Goal: Task Accomplishment & Management: Use online tool/utility

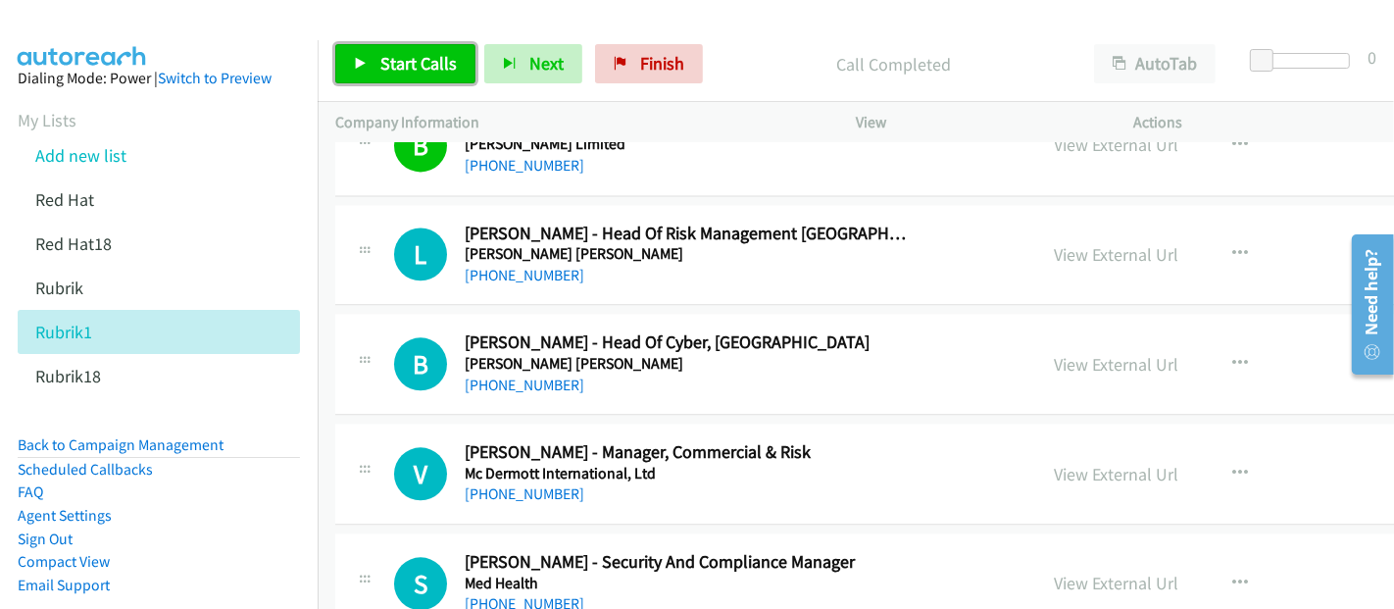
click at [416, 59] on span "Start Calls" at bounding box center [418, 63] width 76 height 23
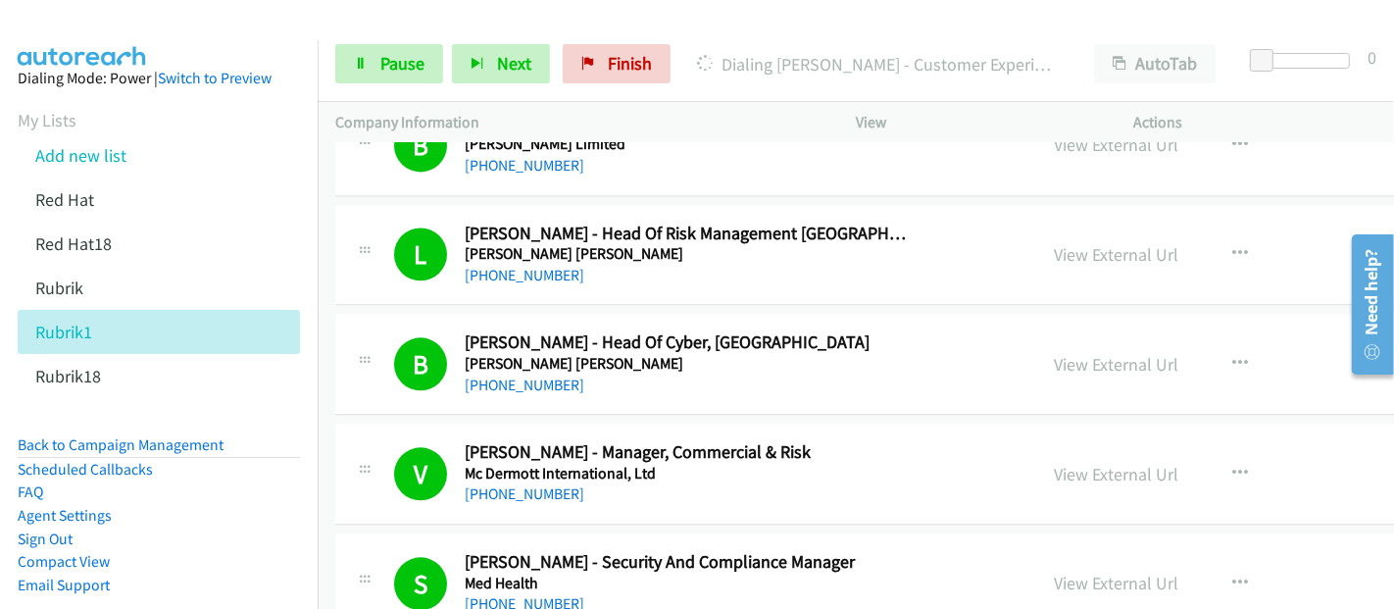
scroll to position [16771, 0]
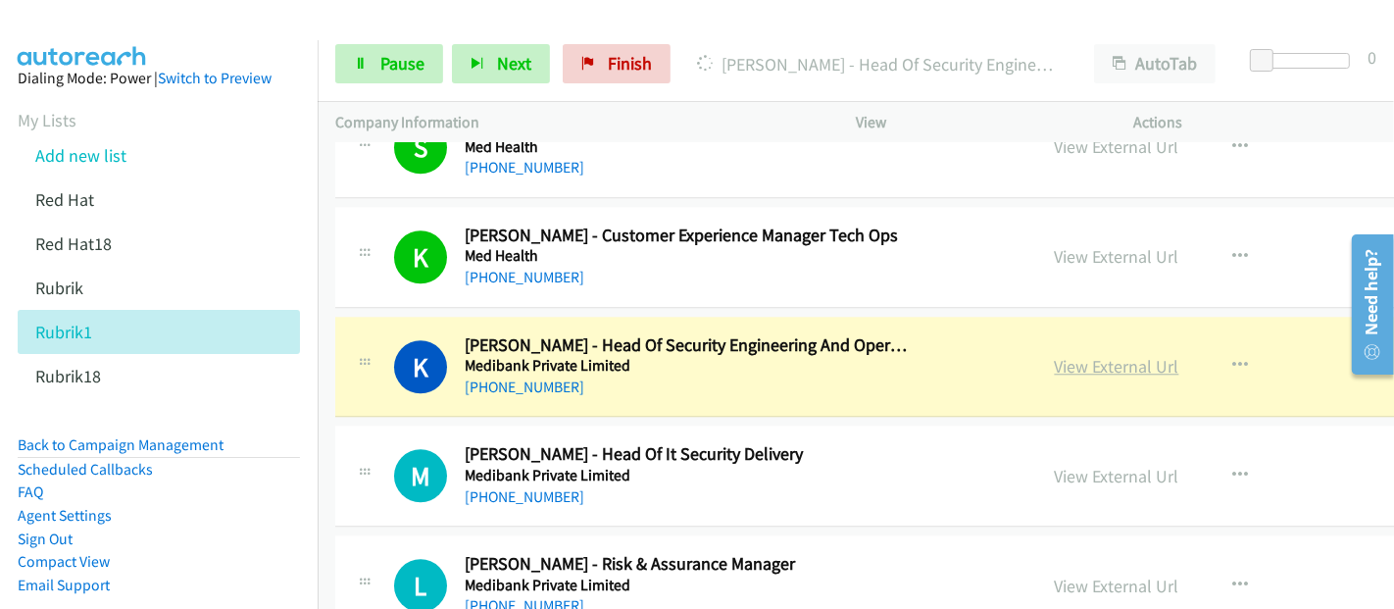
click at [1055, 355] on link "View External Url" at bounding box center [1117, 366] width 124 height 23
click at [386, 66] on span "Pause" at bounding box center [402, 63] width 44 height 23
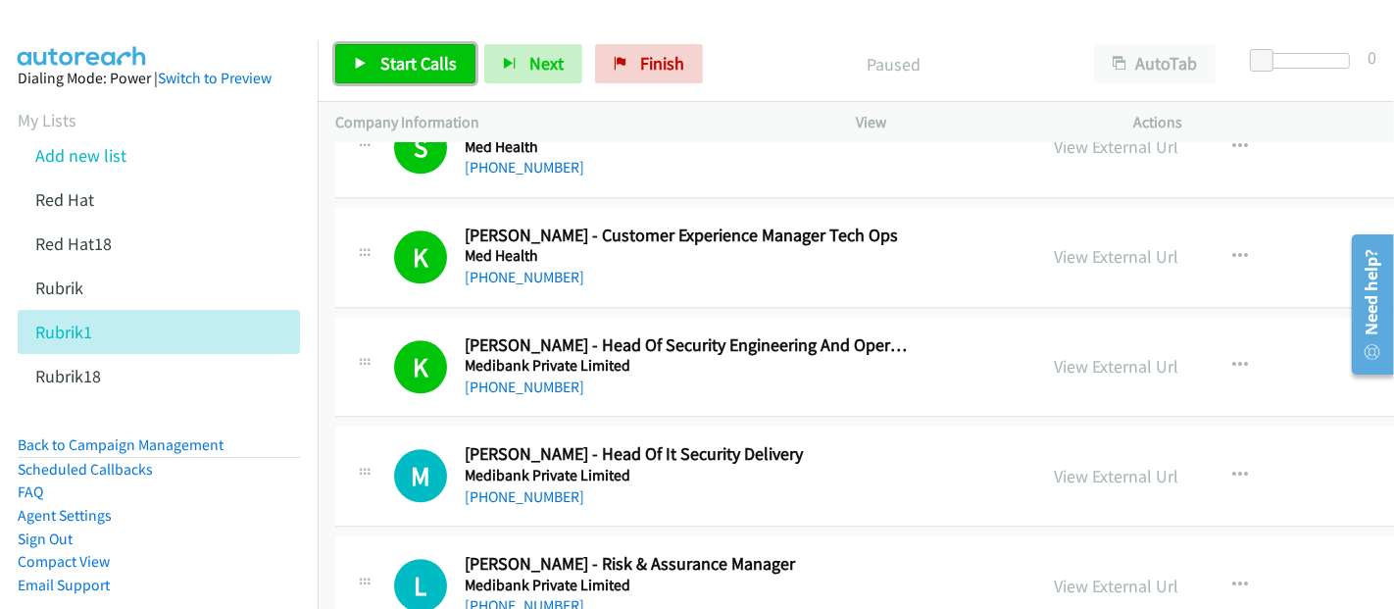
click at [424, 54] on span "Start Calls" at bounding box center [418, 63] width 76 height 23
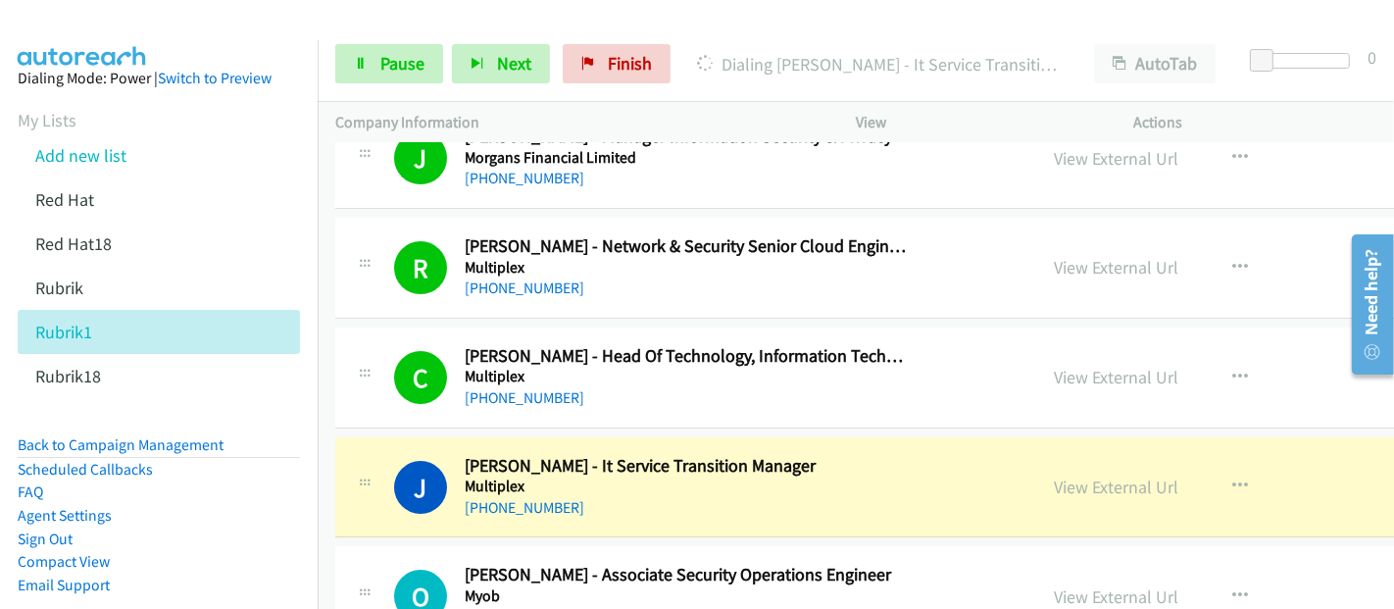
scroll to position [18513, 0]
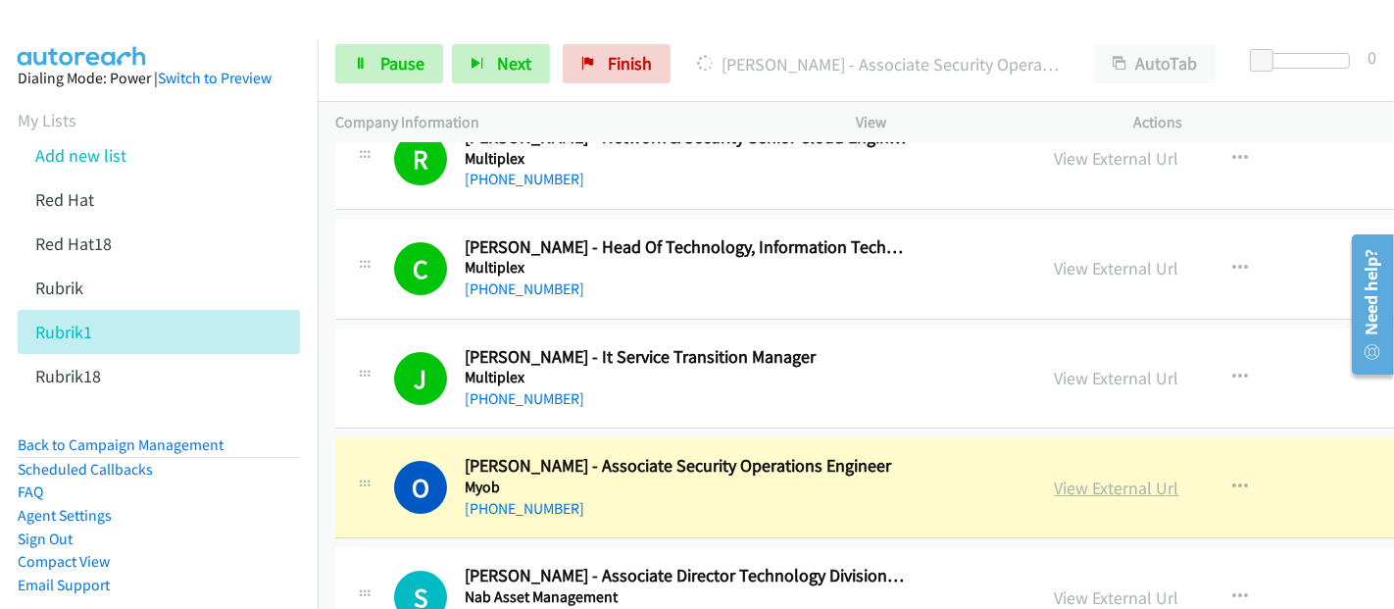
drag, startPoint x: 935, startPoint y: 446, endPoint x: 994, endPoint y: 441, distance: 59.0
click at [935, 455] on div "O Callback Scheduled [PERSON_NAME] - Associate Security Operations Engineer Myo…" at bounding box center [706, 487] width 625 height 65
click at [1055, 476] on link "View External Url" at bounding box center [1117, 487] width 124 height 23
click at [371, 63] on link "Pause" at bounding box center [389, 63] width 108 height 39
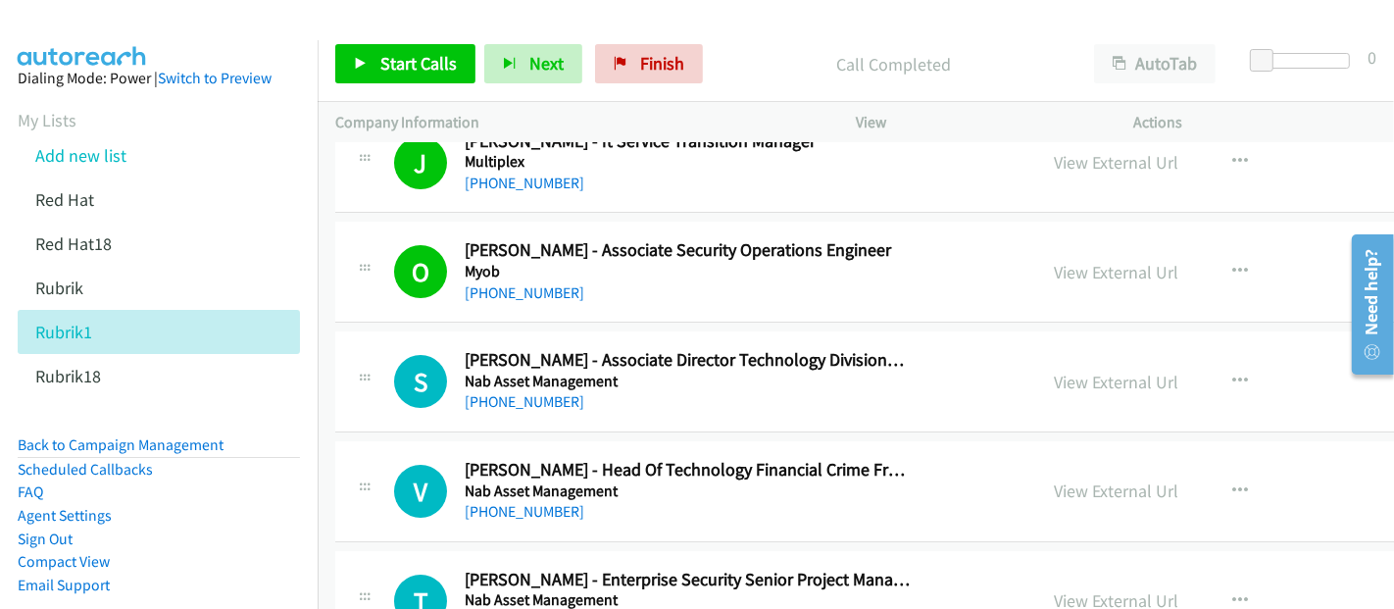
scroll to position [18732, 0]
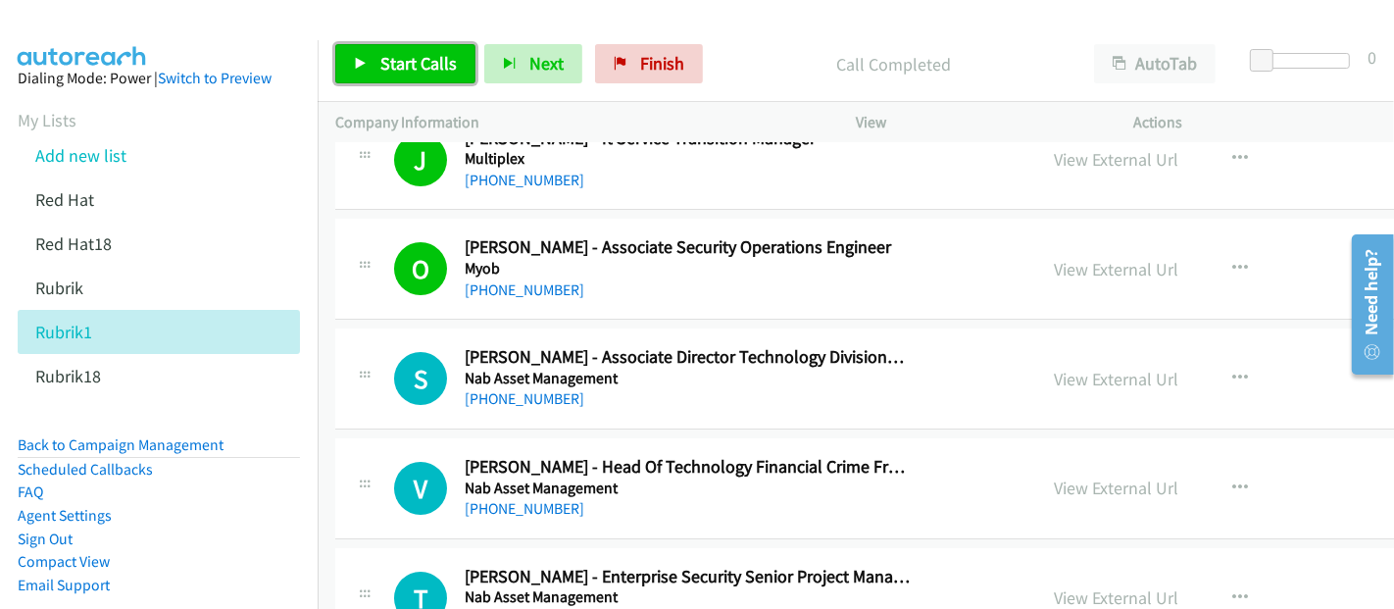
click at [404, 61] on span "Start Calls" at bounding box center [418, 63] width 76 height 23
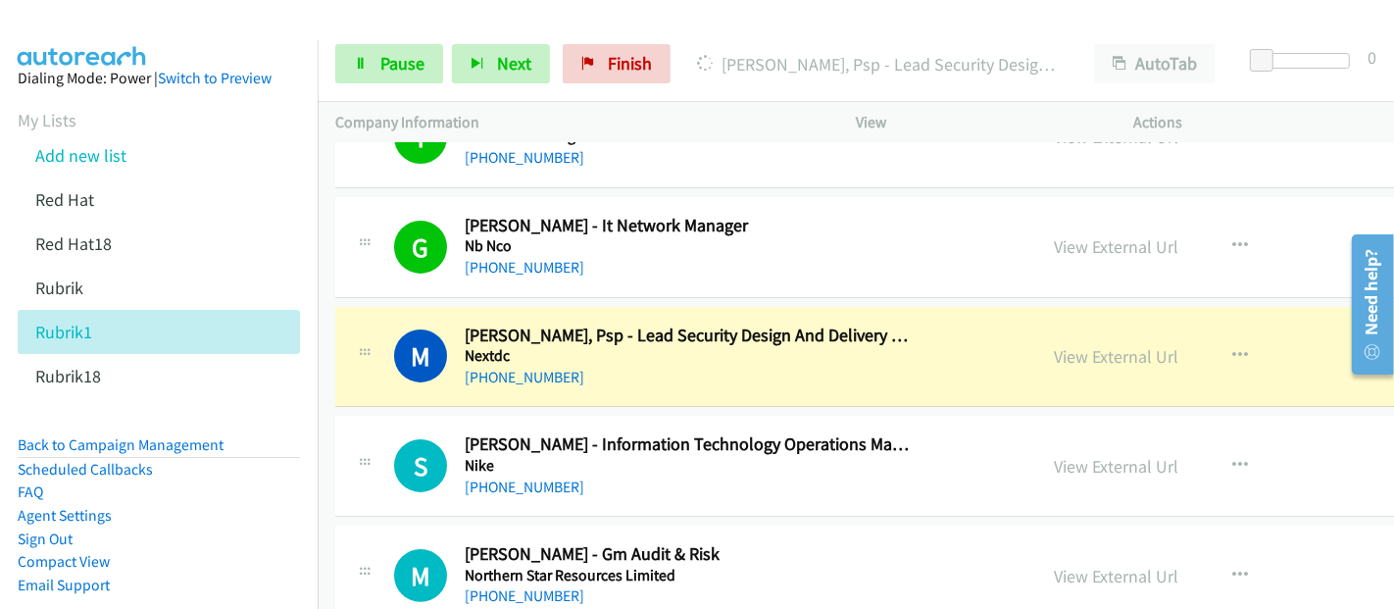
scroll to position [19276, 0]
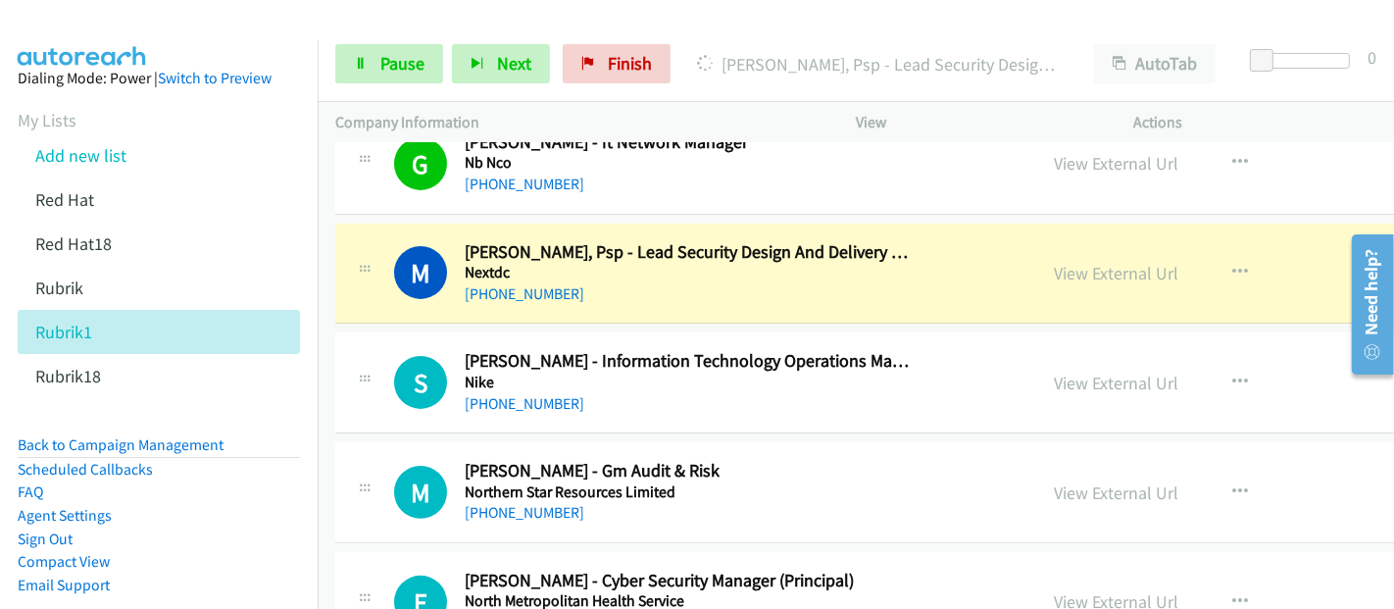
click at [815, 282] on div "[PHONE_NUMBER]" at bounding box center [687, 294] width 445 height 24
click at [1055, 262] on link "View External Url" at bounding box center [1117, 273] width 124 height 23
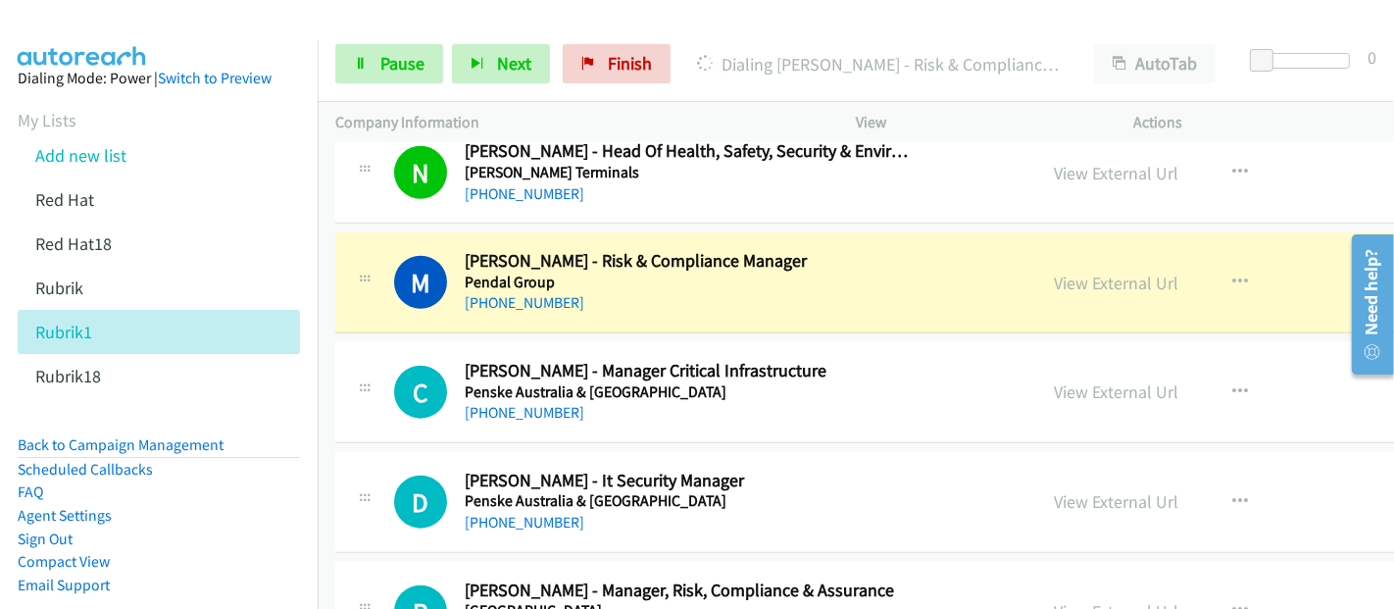
scroll to position [20583, 0]
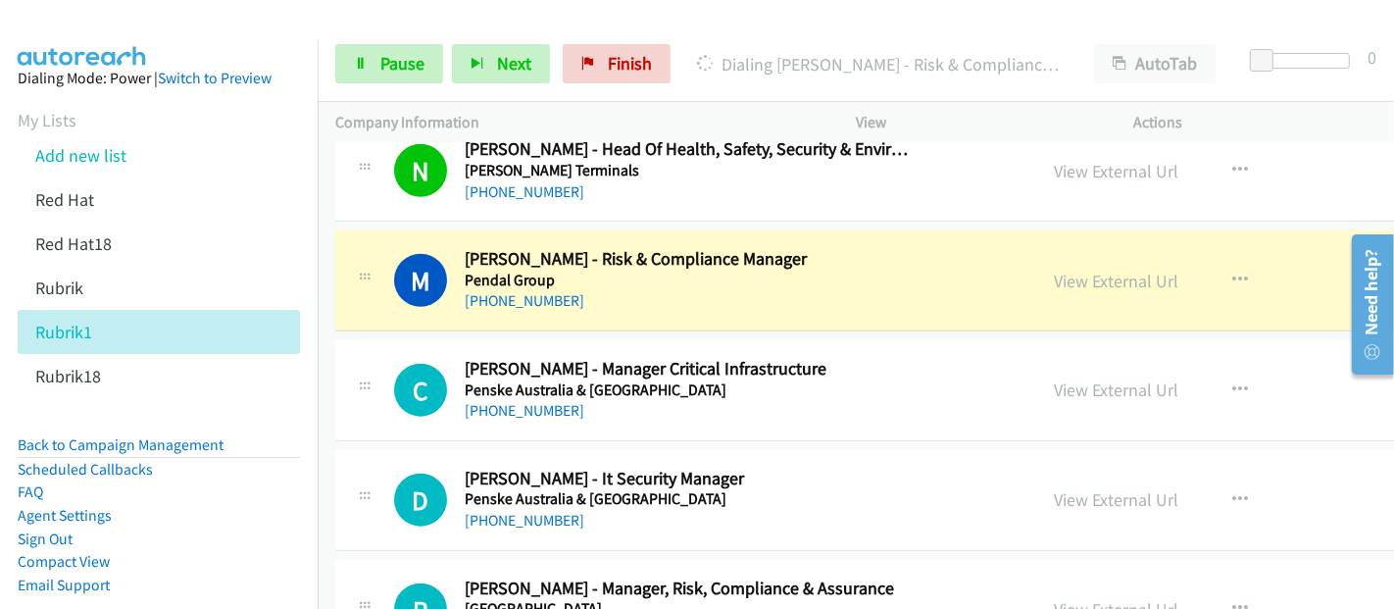
drag, startPoint x: 808, startPoint y: 234, endPoint x: 938, endPoint y: 221, distance: 131.1
click at [808, 289] on div "[PHONE_NUMBER]" at bounding box center [687, 301] width 445 height 24
click at [1055, 270] on link "View External Url" at bounding box center [1117, 281] width 124 height 23
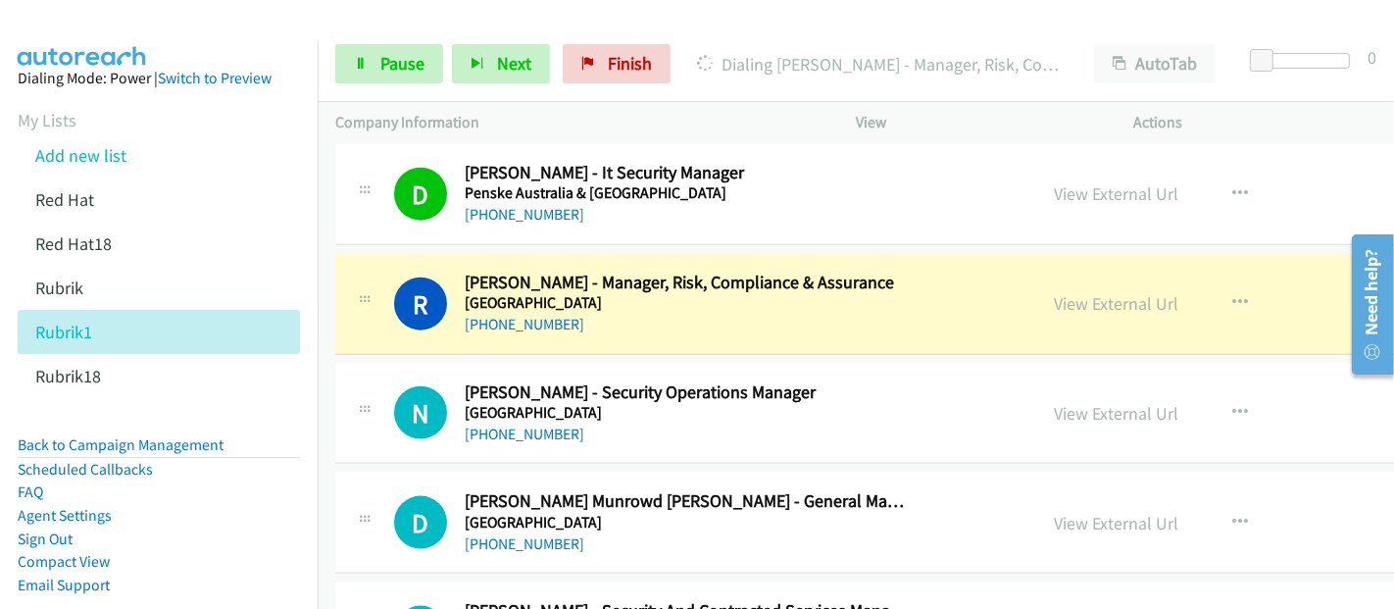
scroll to position [20909, 0]
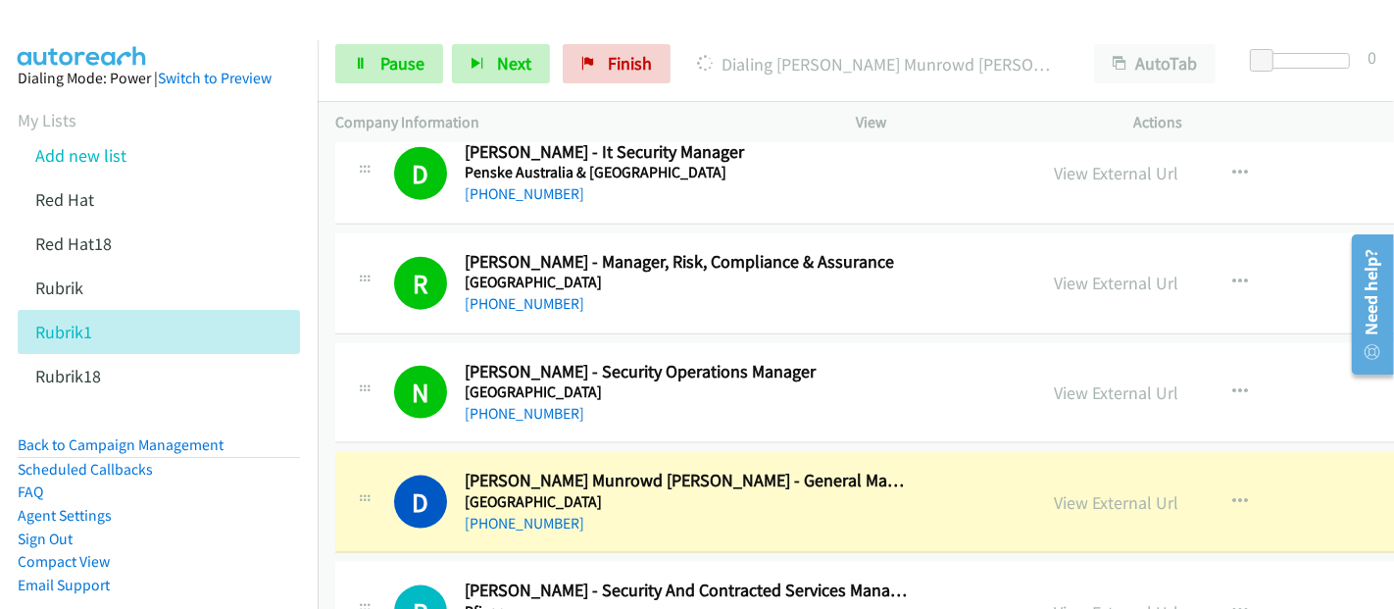
click at [911, 469] on div "D Callback Scheduled [PERSON_NAME] Munrowd [PERSON_NAME] - General Manager Infr…" at bounding box center [706, 501] width 625 height 65
click at [1055, 491] on link "View External Url" at bounding box center [1117, 502] width 124 height 23
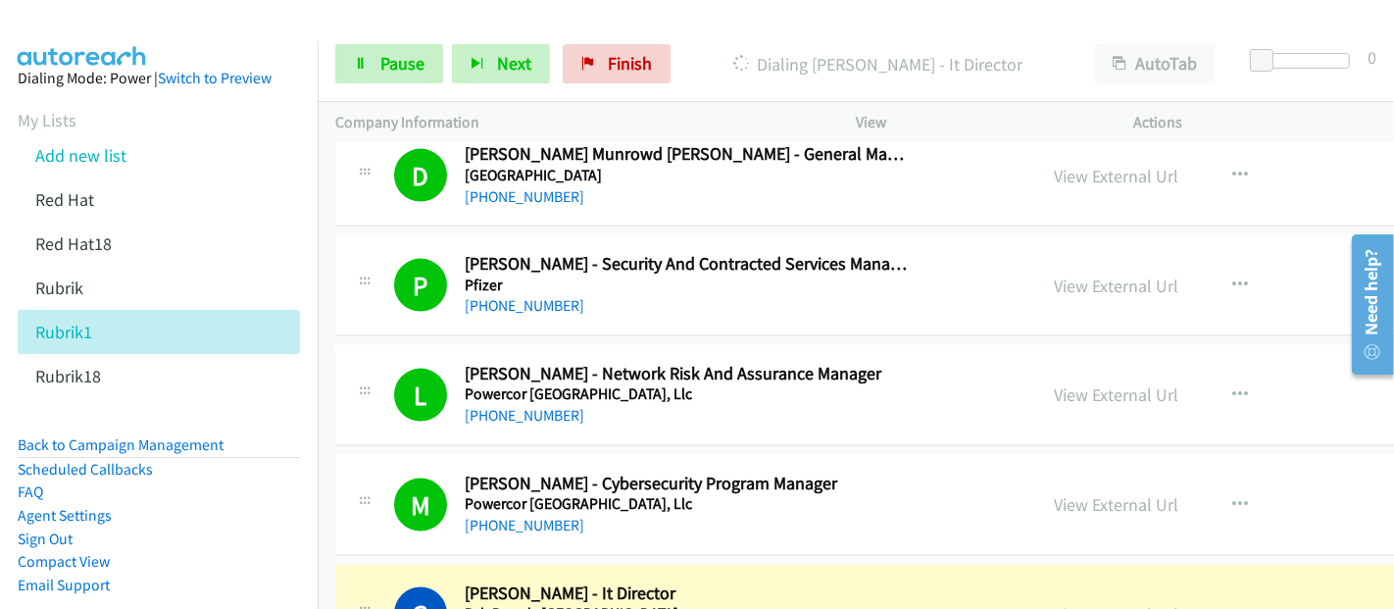
scroll to position [21345, 0]
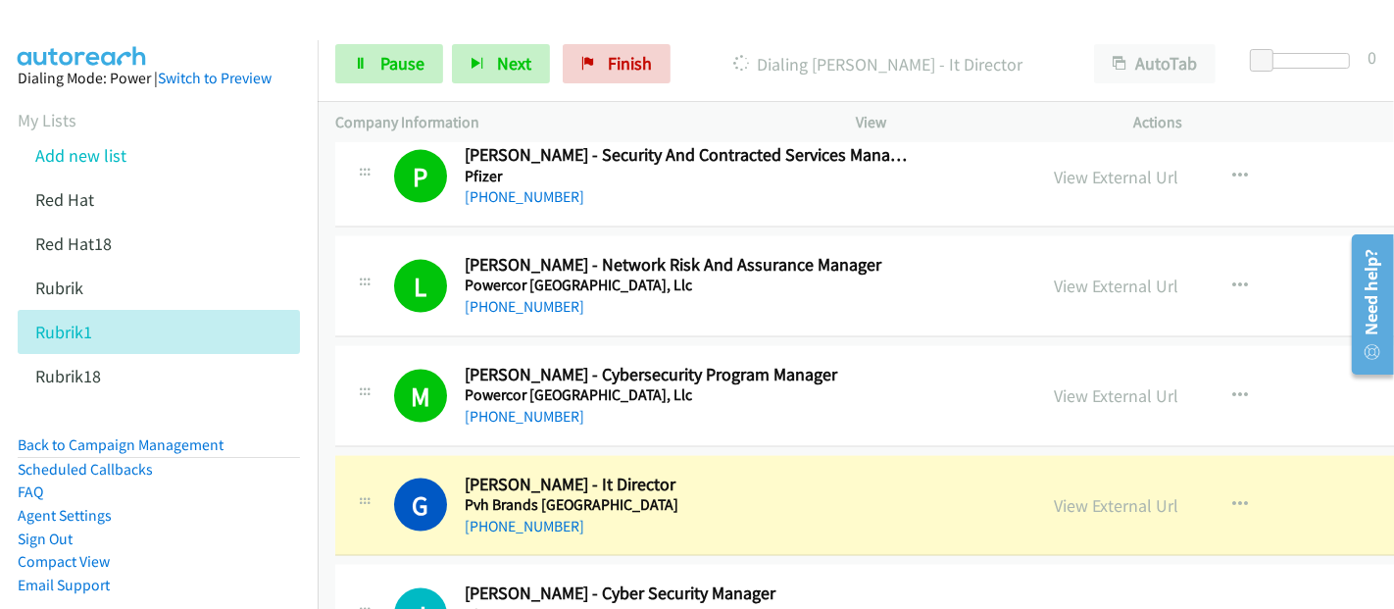
drag, startPoint x: 900, startPoint y: 476, endPoint x: 910, endPoint y: 457, distance: 21.9
click at [900, 515] on div "[PHONE_NUMBER]" at bounding box center [687, 527] width 445 height 24
click at [1055, 494] on link "View External Url" at bounding box center [1117, 505] width 124 height 23
click at [420, 69] on span "Pause" at bounding box center [402, 63] width 44 height 23
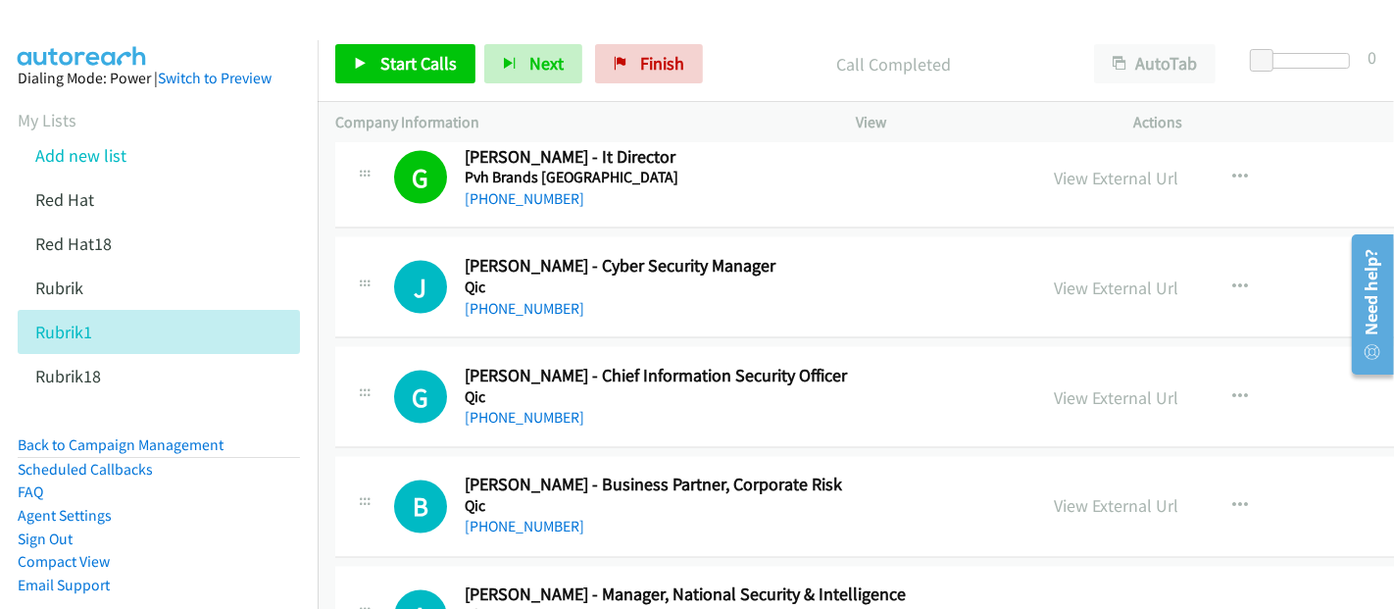
scroll to position [21563, 0]
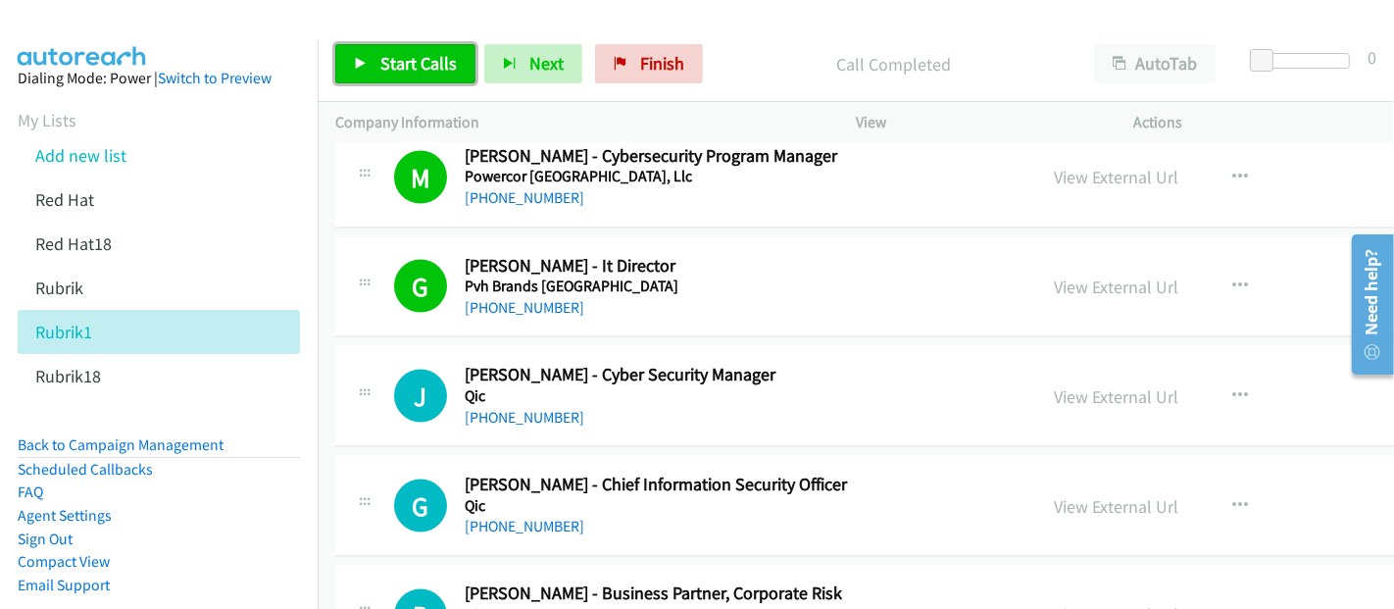
click at [364, 64] on icon at bounding box center [361, 65] width 14 height 14
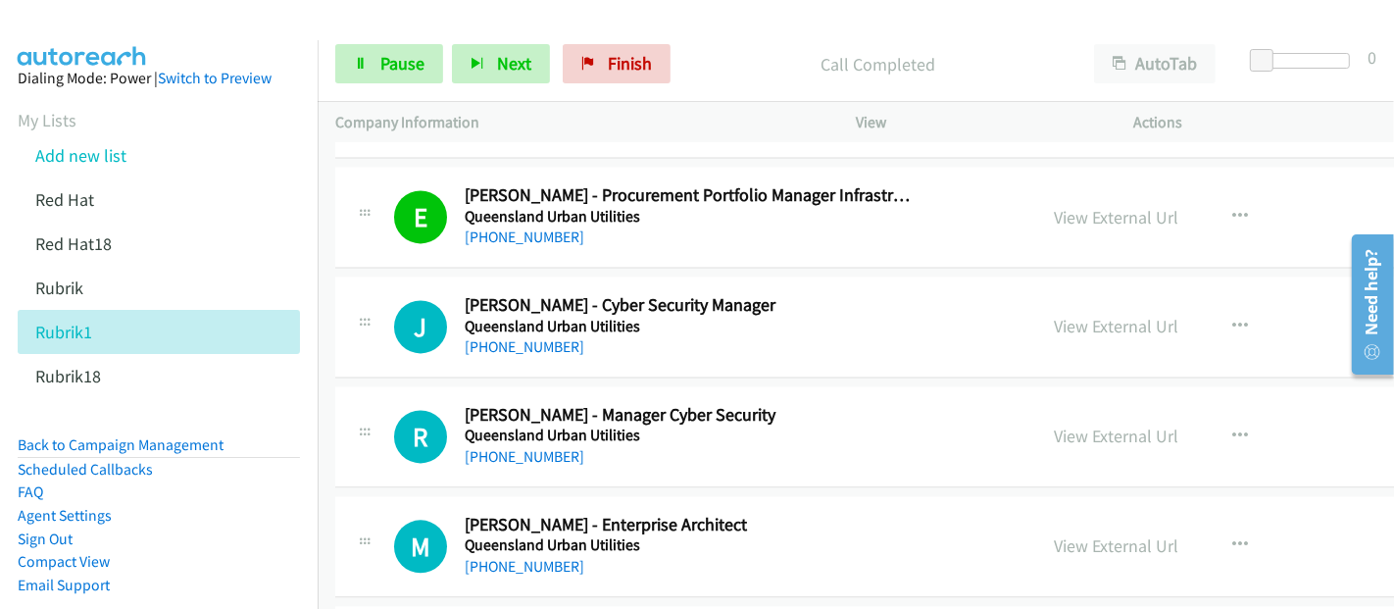
scroll to position [22434, 0]
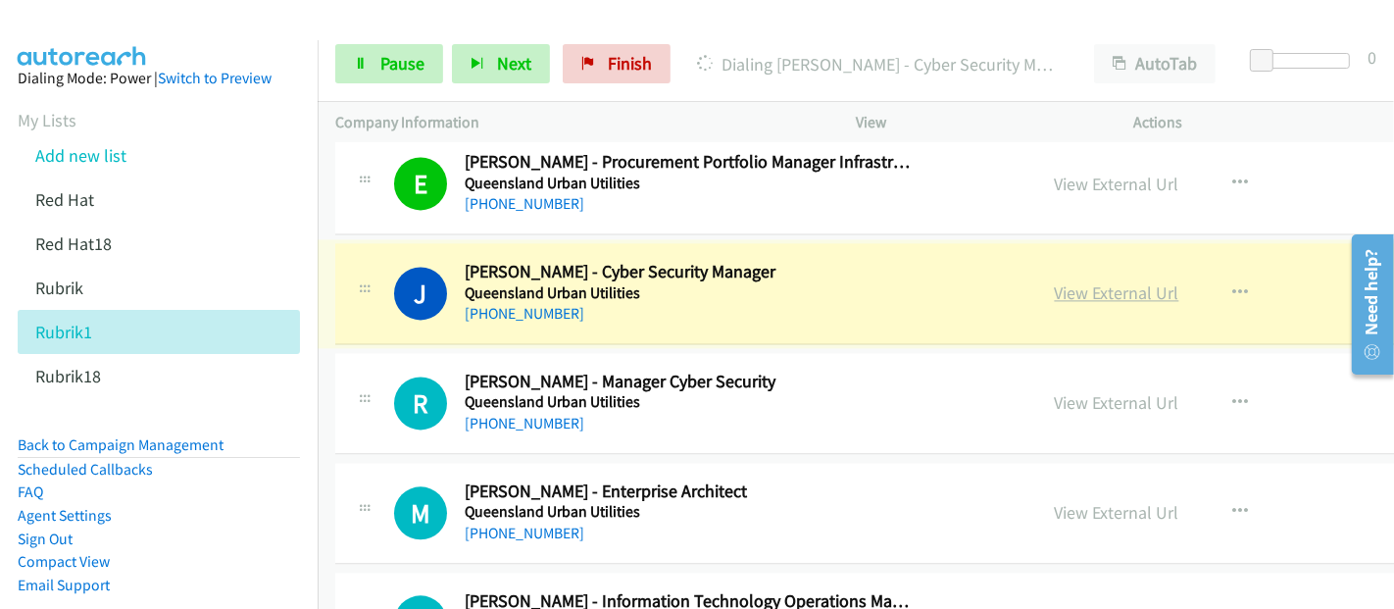
click at [1055, 281] on link "View External Url" at bounding box center [1117, 292] width 124 height 23
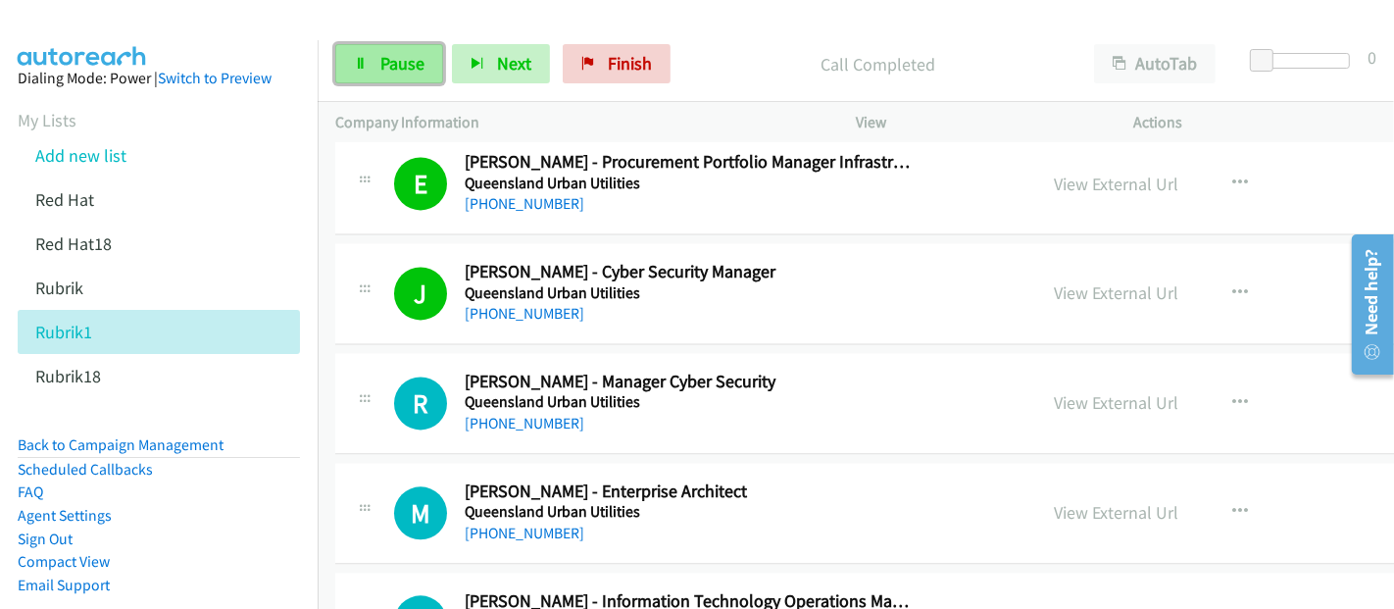
click at [377, 66] on link "Pause" at bounding box center [389, 63] width 108 height 39
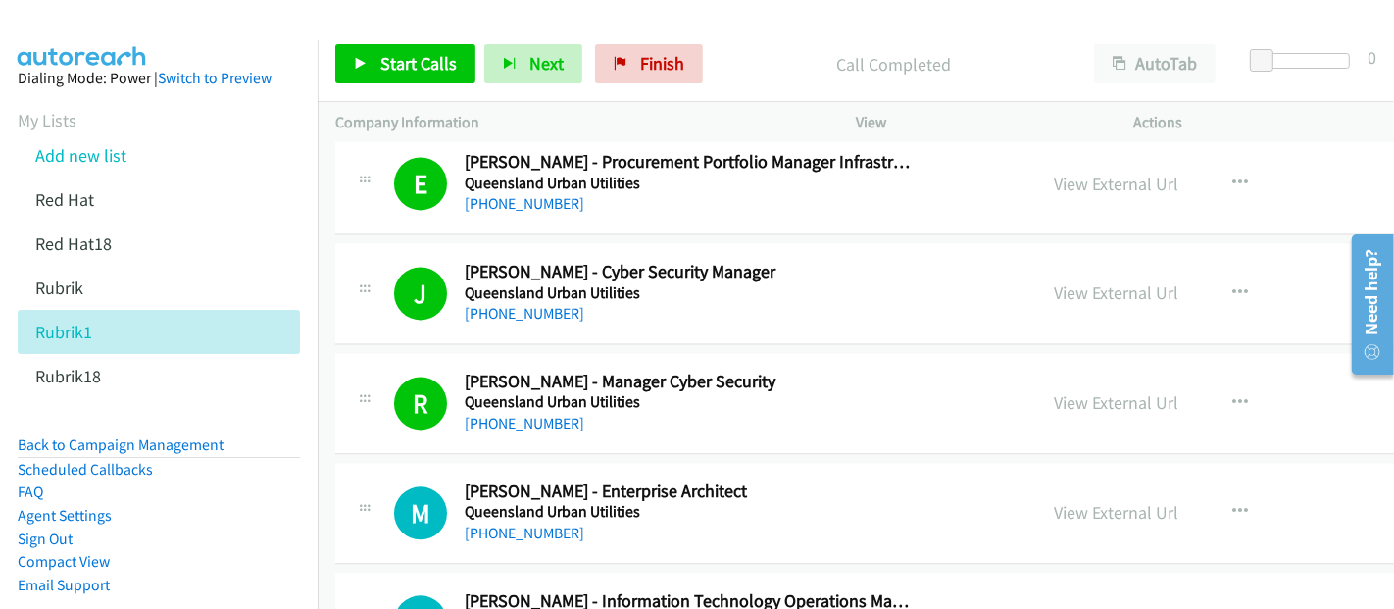
scroll to position [22761, 0]
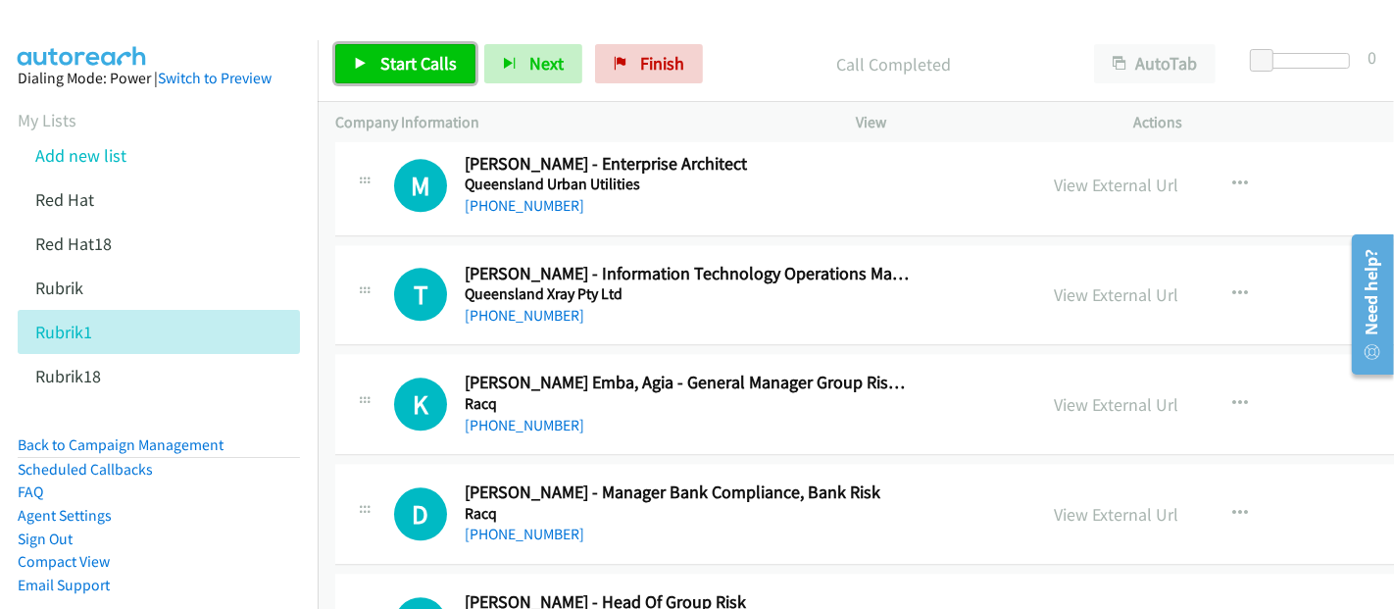
click at [410, 58] on span "Start Calls" at bounding box center [418, 63] width 76 height 23
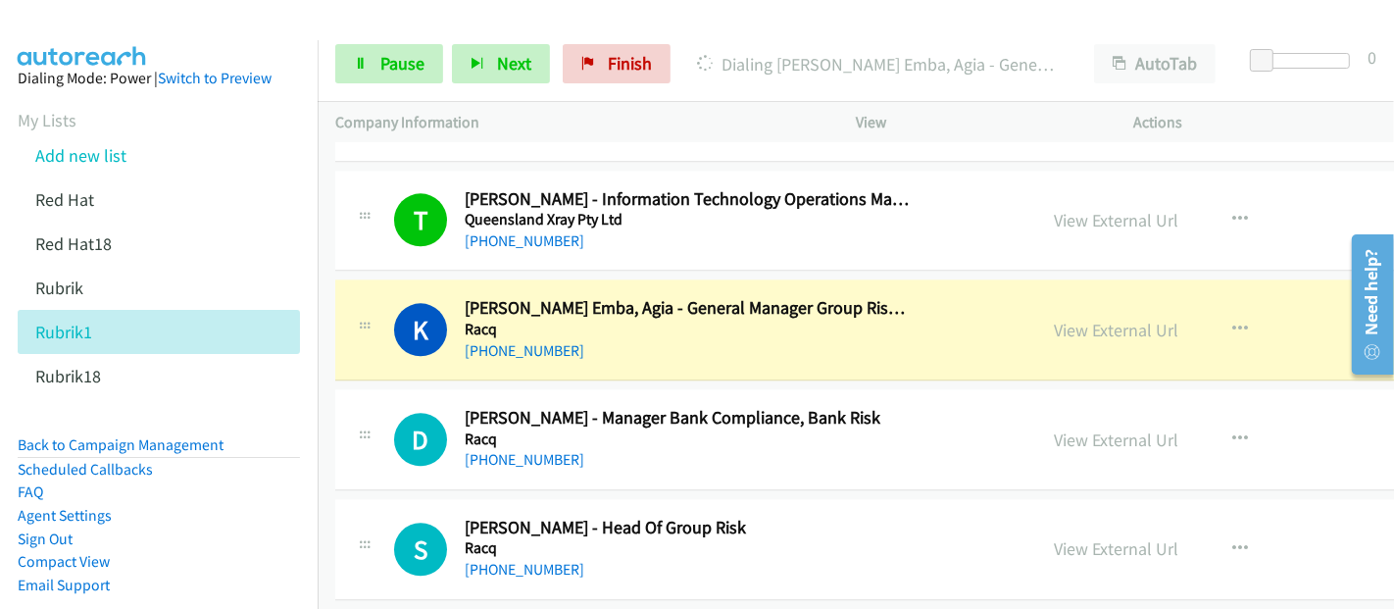
scroll to position [22870, 0]
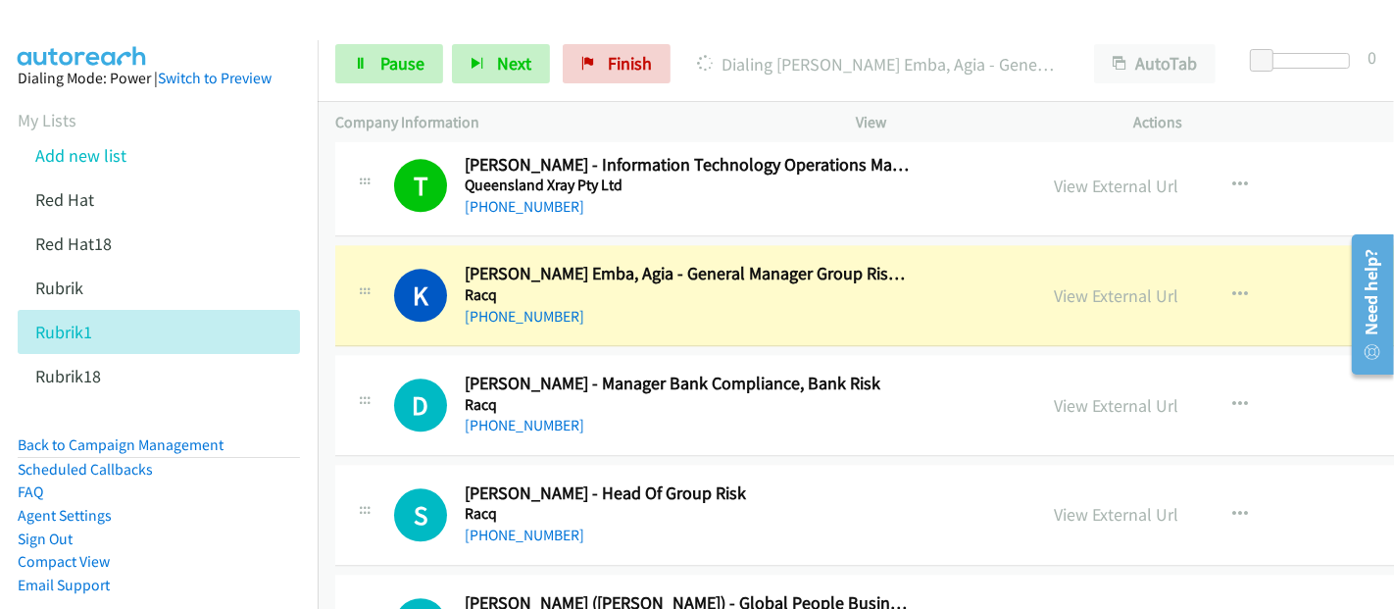
drag, startPoint x: 772, startPoint y: 257, endPoint x: 949, endPoint y: 231, distance: 178.3
click at [773, 305] on div "[PHONE_NUMBER]" at bounding box center [687, 317] width 445 height 24
click at [1066, 284] on link "View External Url" at bounding box center [1117, 295] width 124 height 23
click at [404, 66] on span "Pause" at bounding box center [402, 63] width 44 height 23
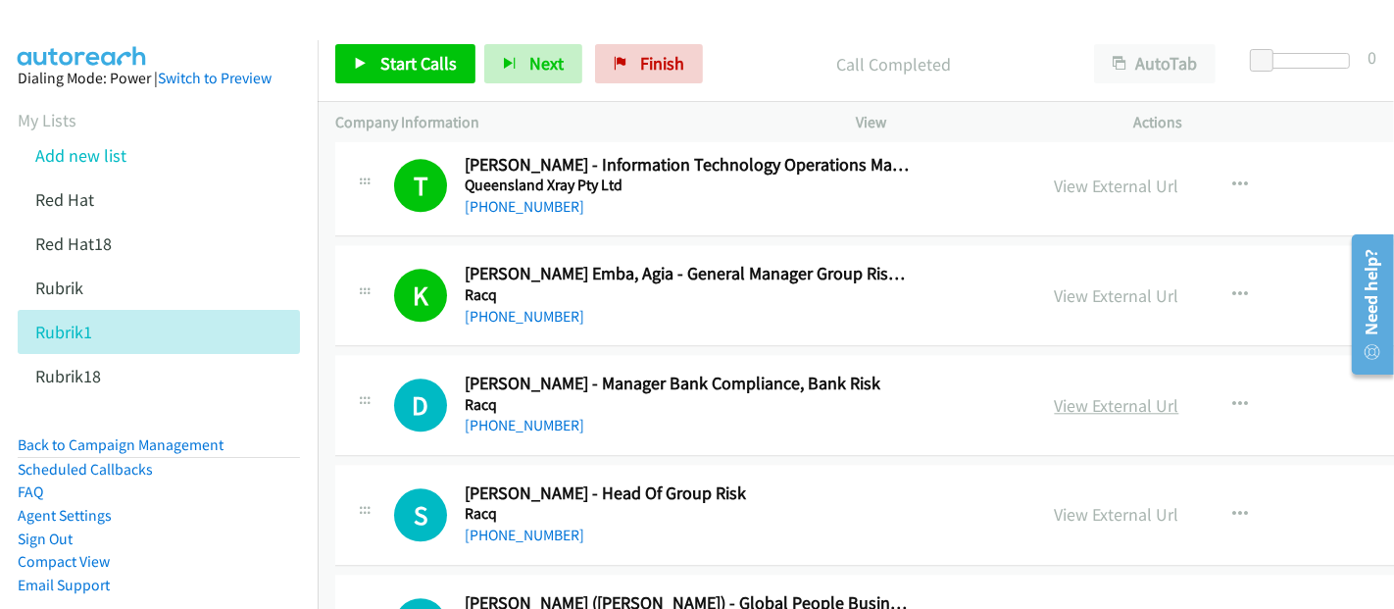
click at [1055, 394] on link "View External Url" at bounding box center [1117, 405] width 124 height 23
click at [402, 66] on span "Start Calls" at bounding box center [418, 63] width 76 height 23
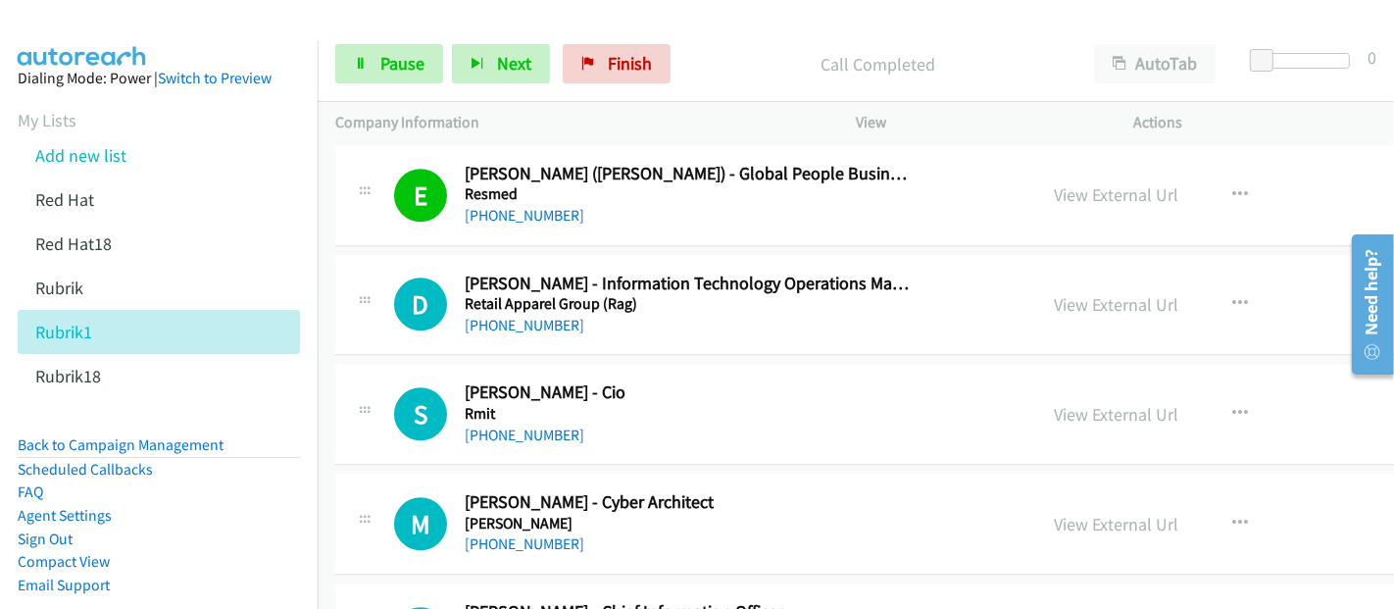
scroll to position [23305, 0]
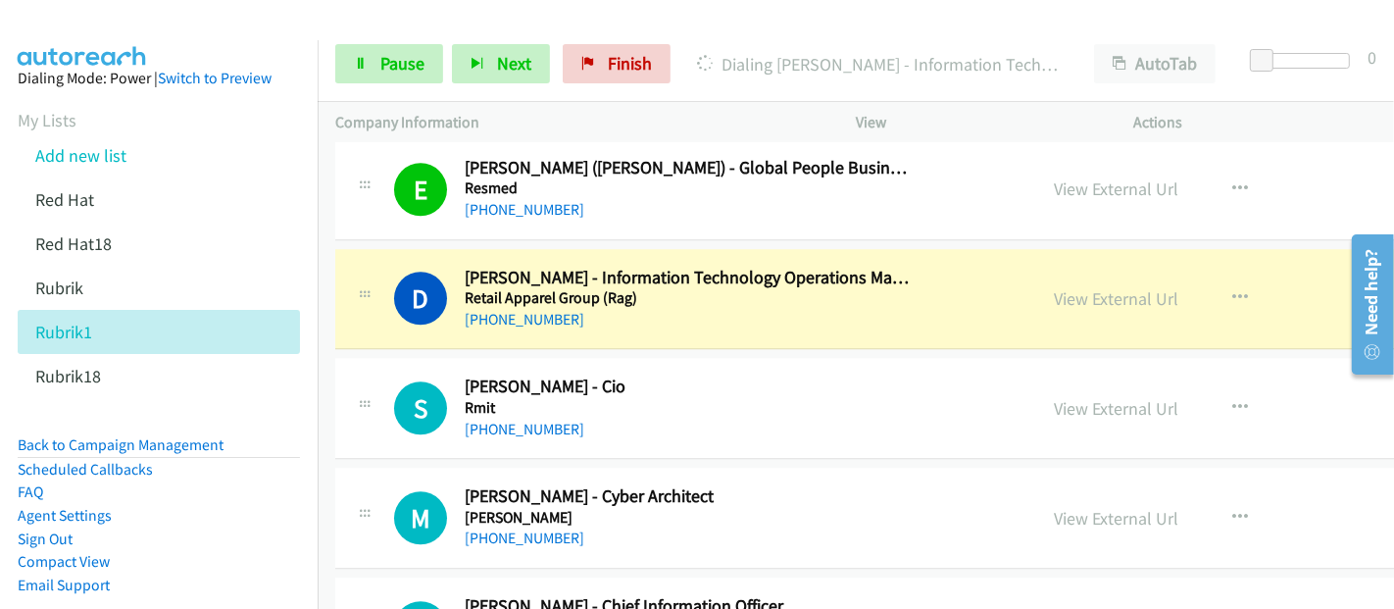
drag, startPoint x: 867, startPoint y: 259, endPoint x: 983, endPoint y: 255, distance: 115.7
click at [867, 308] on div "[PHONE_NUMBER]" at bounding box center [687, 320] width 445 height 24
click at [1055, 287] on link "View External Url" at bounding box center [1117, 298] width 124 height 23
click at [403, 66] on span "Pause" at bounding box center [402, 63] width 44 height 23
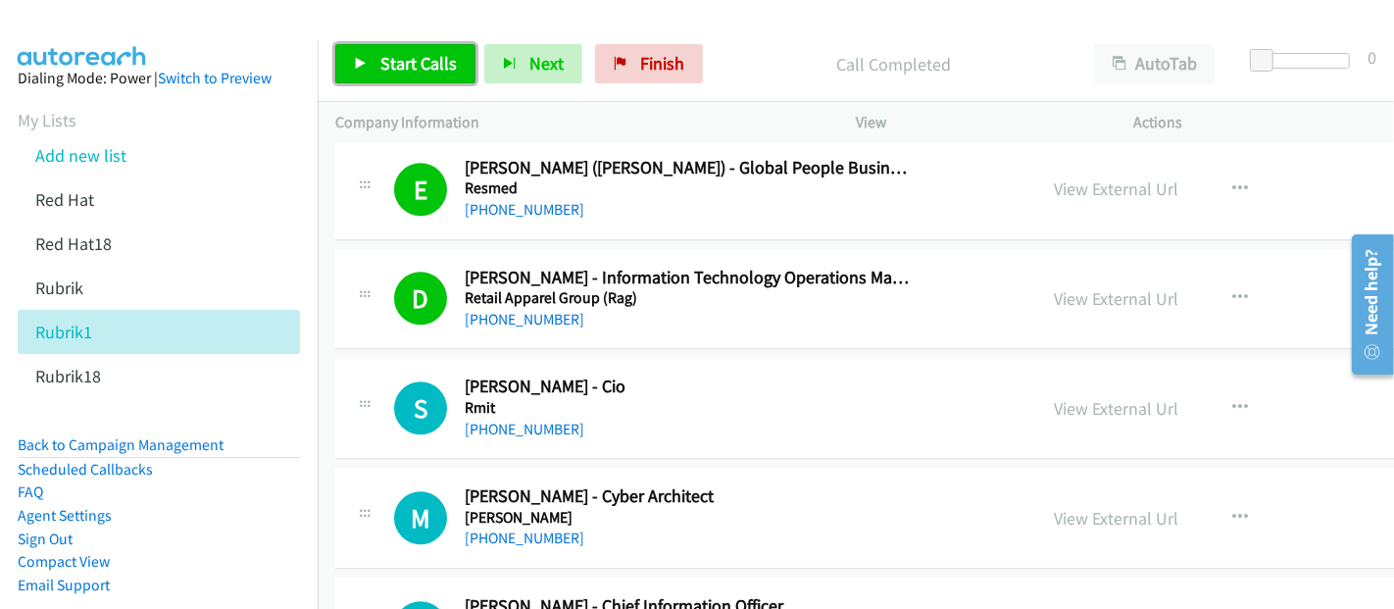
click at [396, 72] on span "Start Calls" at bounding box center [418, 63] width 76 height 23
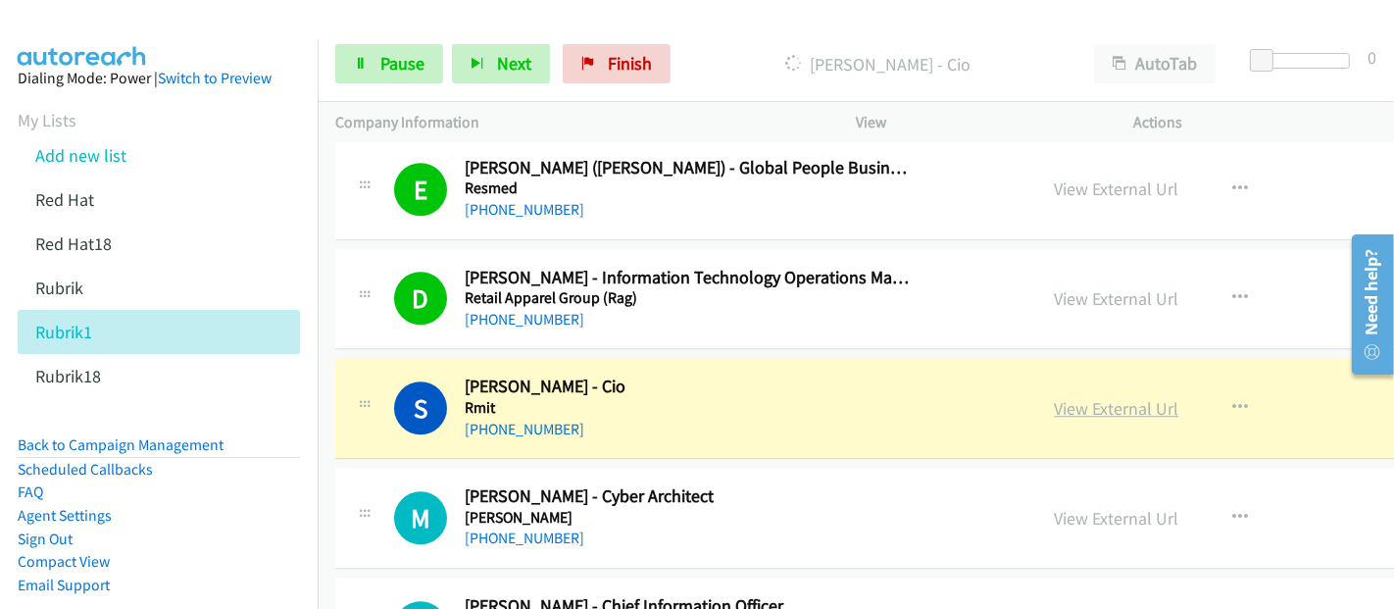
click at [1055, 397] on link "View External Url" at bounding box center [1117, 408] width 124 height 23
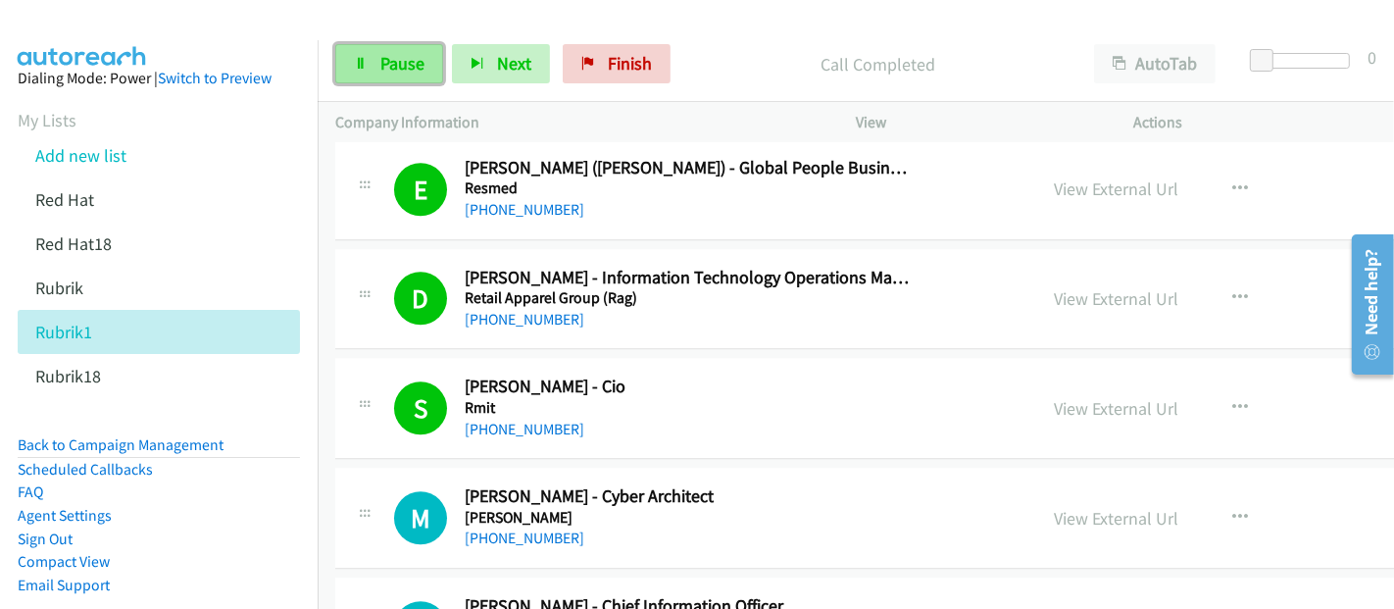
click at [394, 60] on span "Pause" at bounding box center [402, 63] width 44 height 23
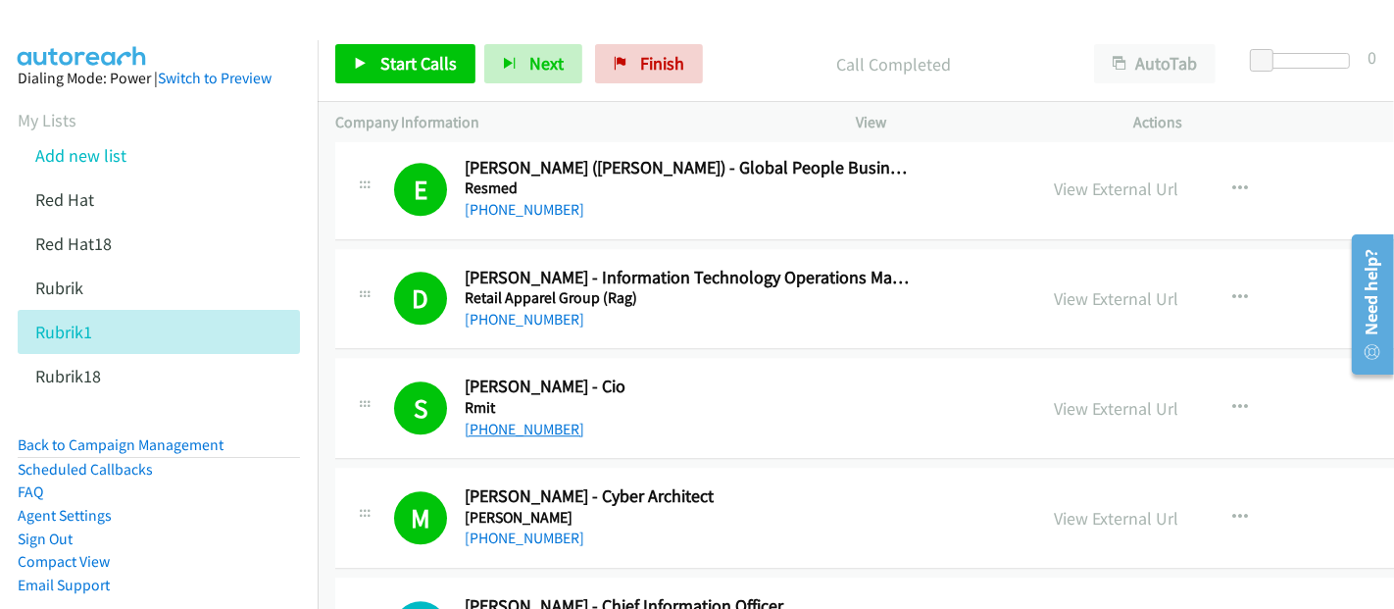
click at [551, 420] on link "[PHONE_NUMBER]" at bounding box center [525, 429] width 120 height 19
click at [386, 74] on span "Start Calls" at bounding box center [418, 63] width 76 height 23
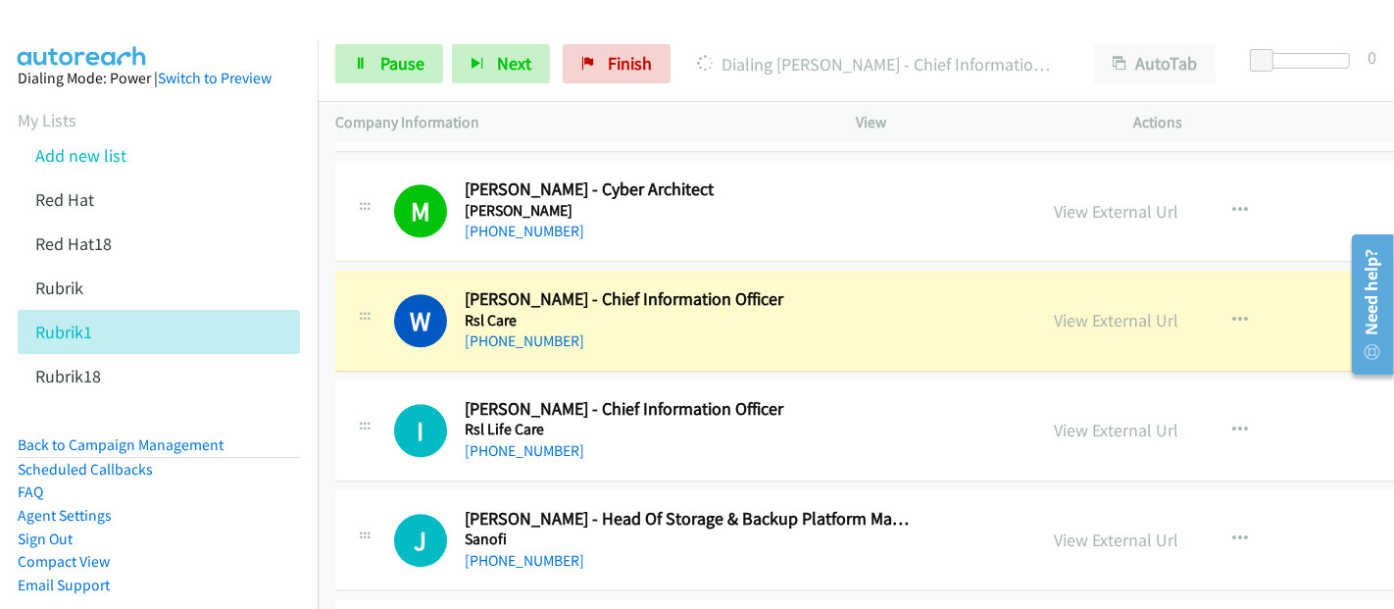
scroll to position [23632, 0]
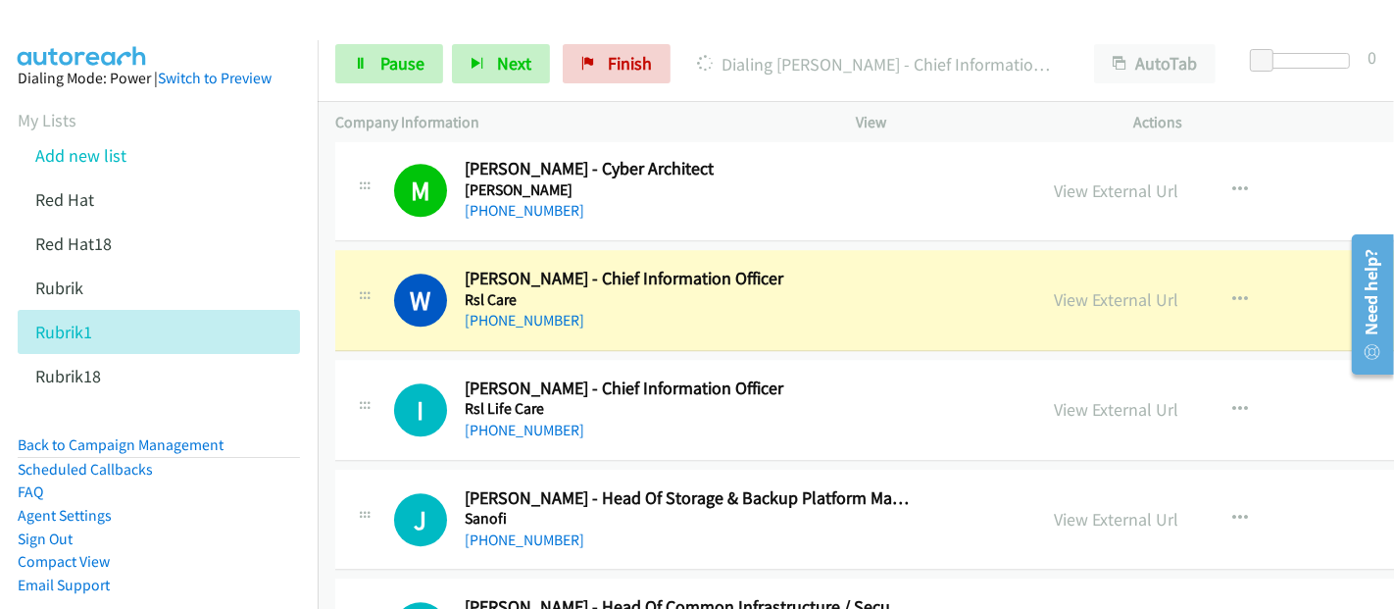
drag, startPoint x: 726, startPoint y: 251, endPoint x: 747, endPoint y: 260, distance: 22.4
click at [726, 309] on div "[PHONE_NUMBER]" at bounding box center [687, 321] width 445 height 24
click at [1055, 288] on link "View External Url" at bounding box center [1117, 299] width 124 height 23
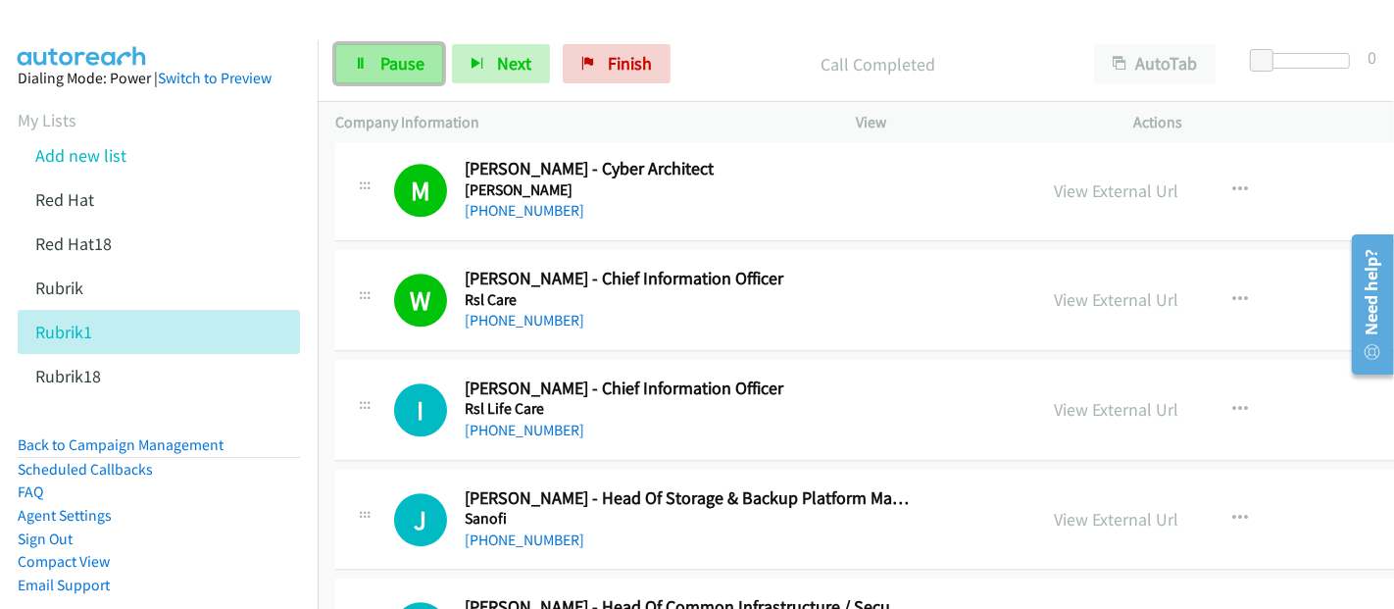
click at [387, 63] on span "Pause" at bounding box center [402, 63] width 44 height 23
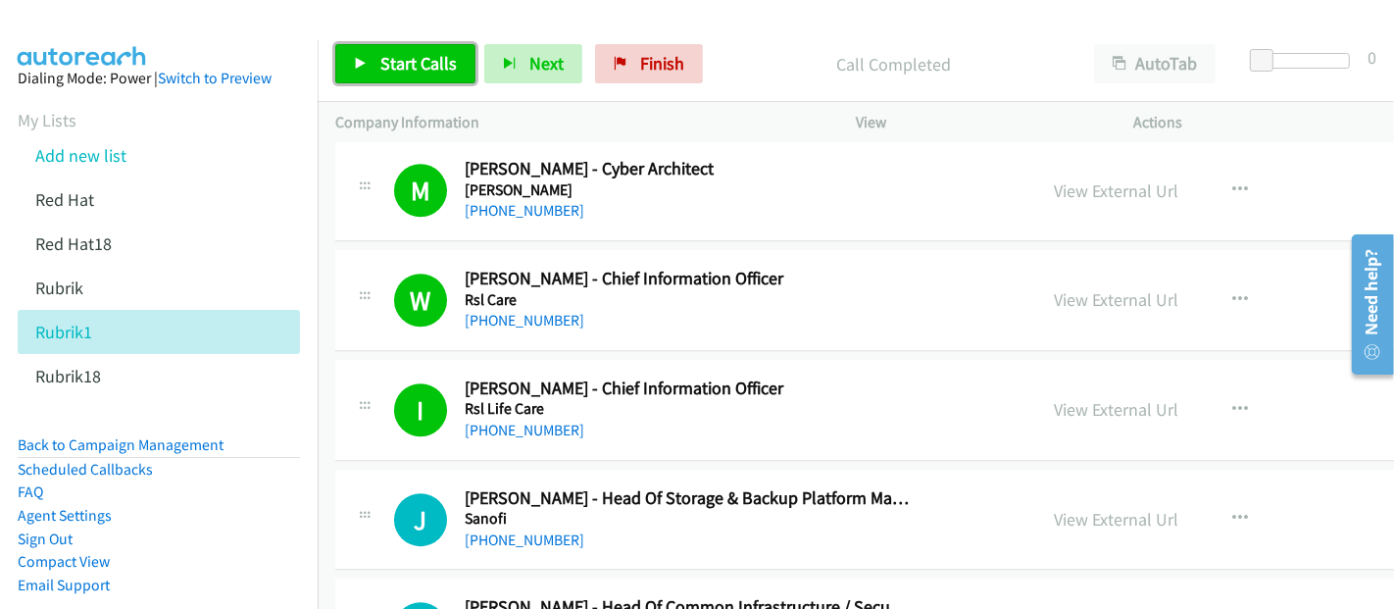
click at [387, 68] on span "Start Calls" at bounding box center [418, 63] width 76 height 23
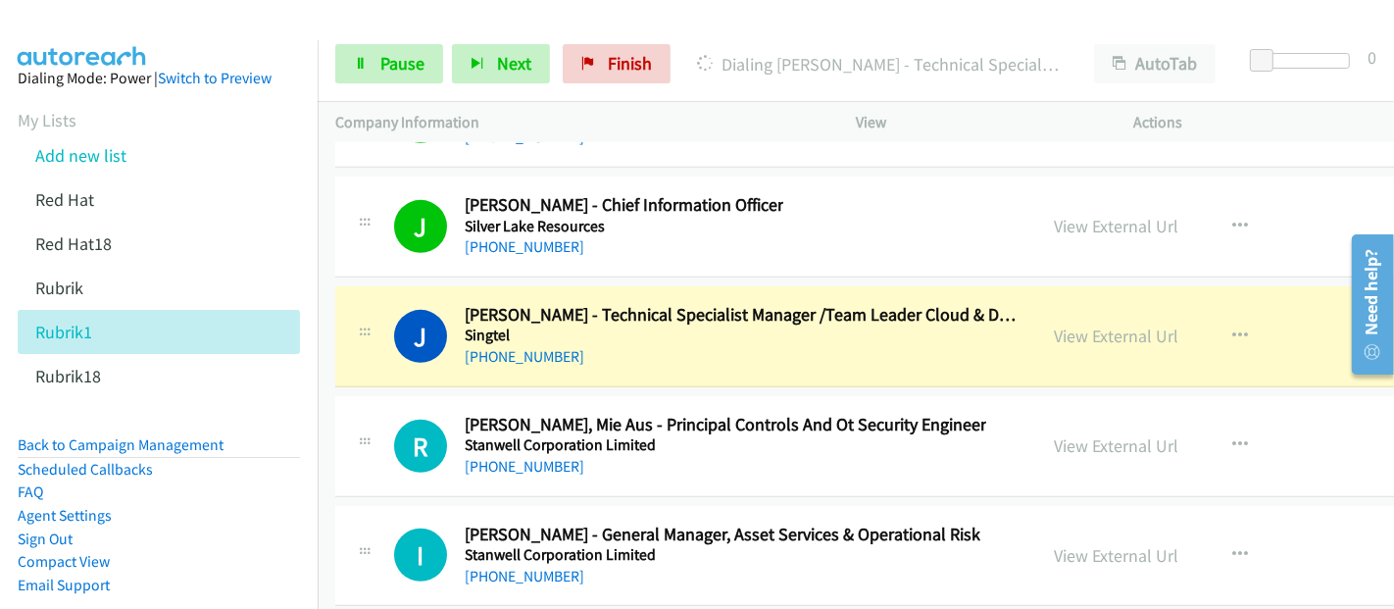
scroll to position [26028, 0]
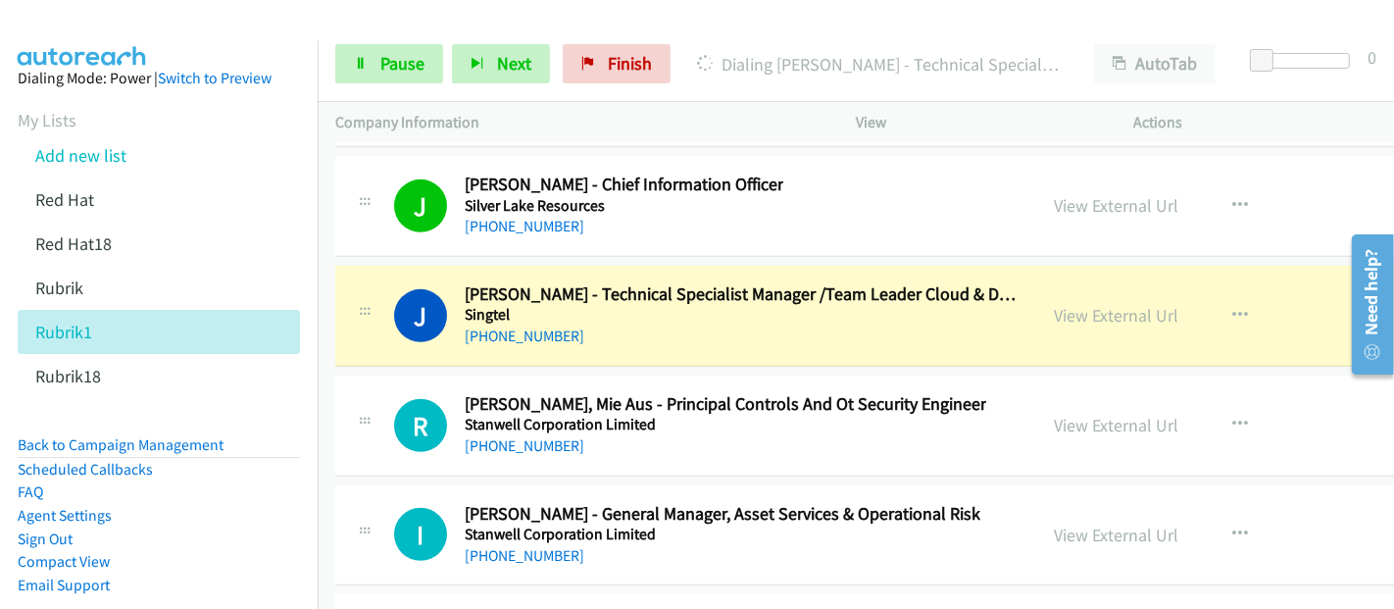
click at [876, 324] on div "[PHONE_NUMBER]" at bounding box center [742, 336] width 555 height 24
click at [1055, 304] on link "View External Url" at bounding box center [1117, 315] width 124 height 23
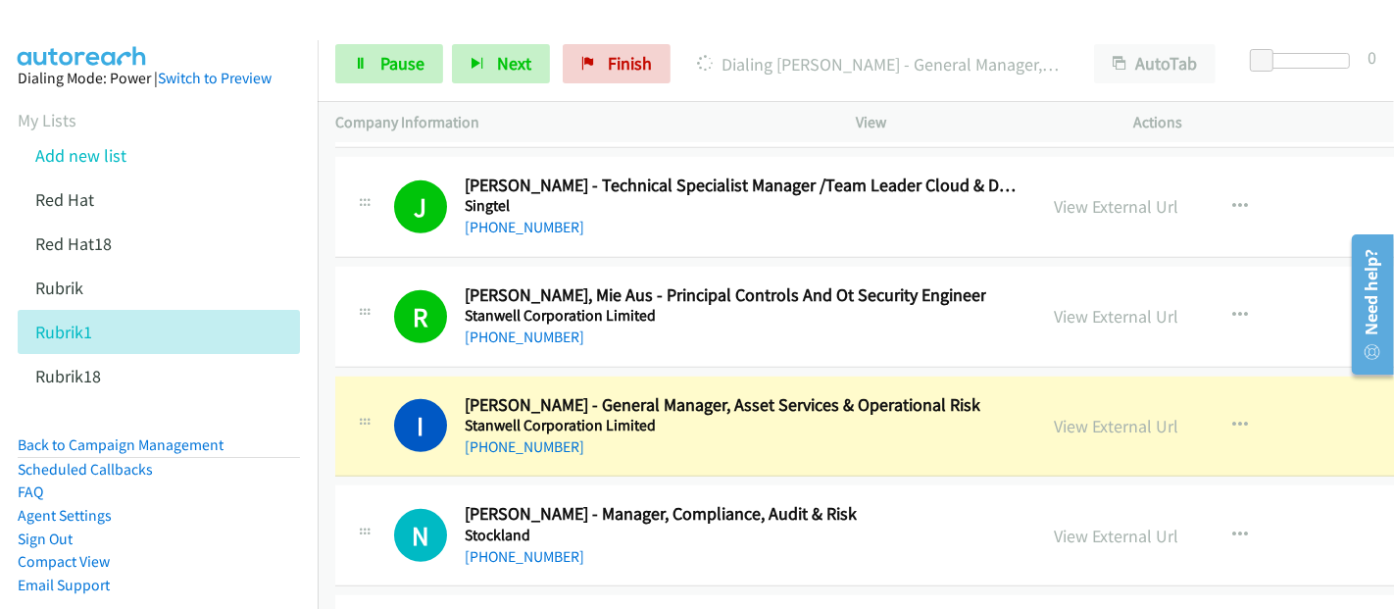
scroll to position [26245, 0]
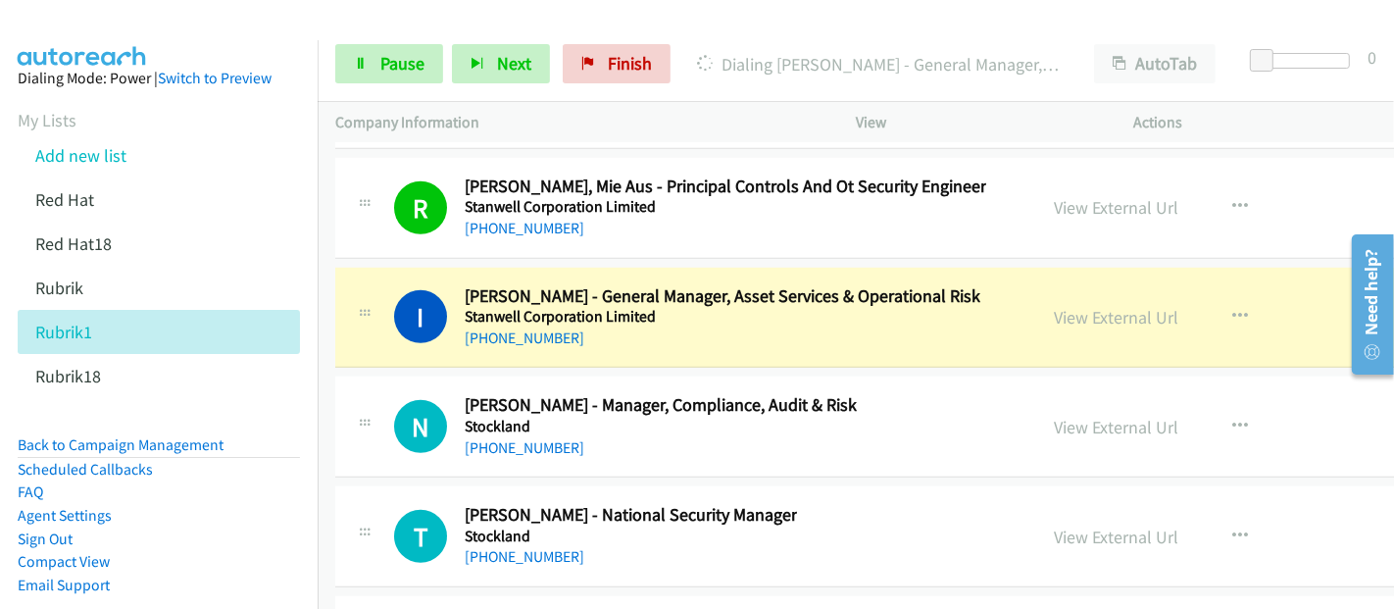
click at [937, 285] on div "I Callback Scheduled [PERSON_NAME] - General Manager, Asset Services & Operatio…" at bounding box center [706, 317] width 625 height 65
click at [1055, 306] on link "View External Url" at bounding box center [1117, 317] width 124 height 23
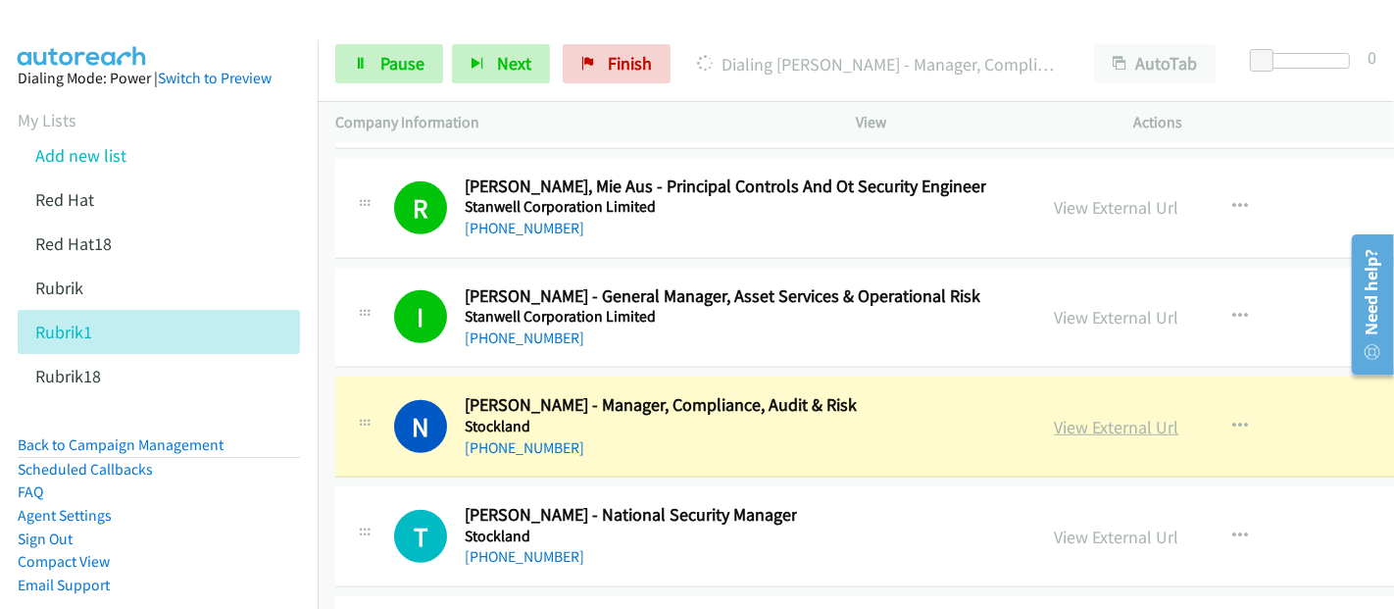
click at [1055, 416] on link "View External Url" at bounding box center [1117, 427] width 124 height 23
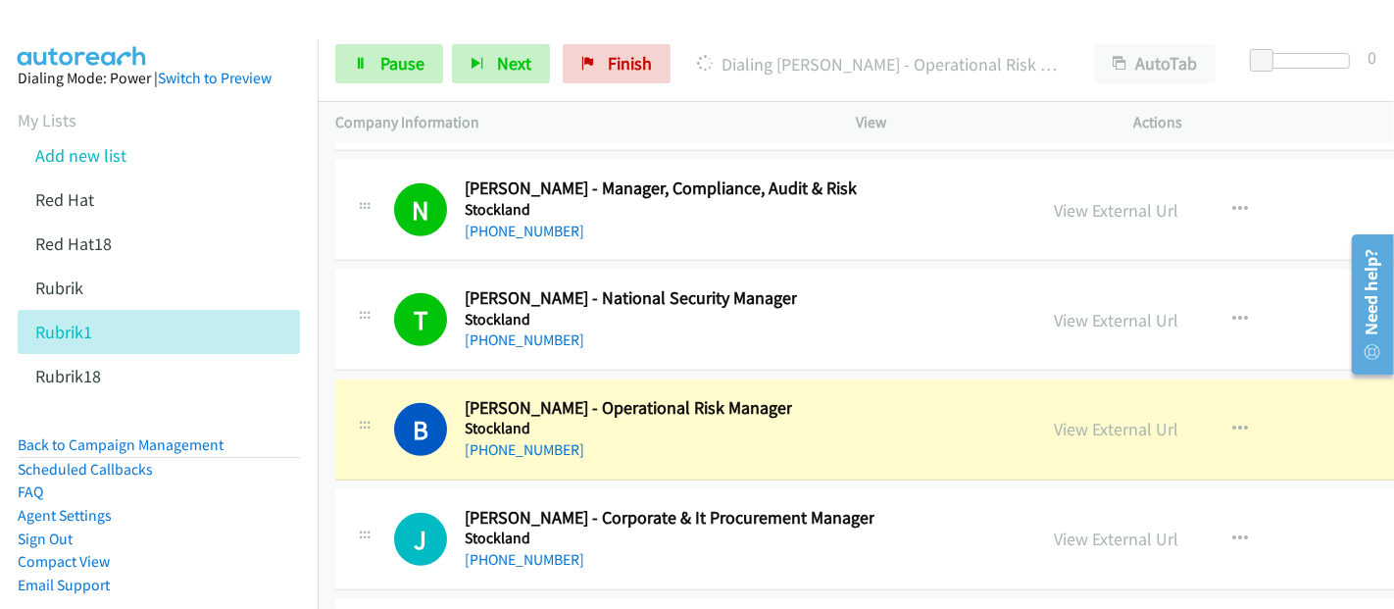
scroll to position [26464, 0]
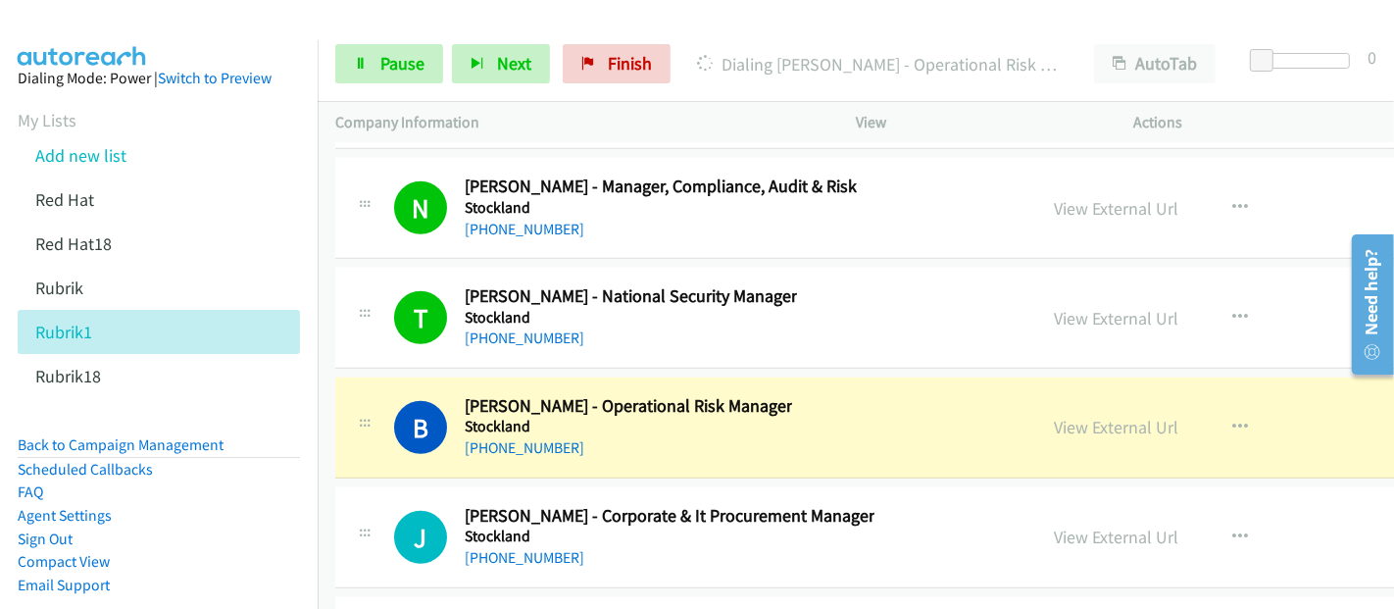
click at [806, 395] on div "B Callback Scheduled [PERSON_NAME] - Operational Risk Manager Stockland [GEOGRA…" at bounding box center [706, 427] width 625 height 65
click at [1055, 416] on link "View External Url" at bounding box center [1117, 427] width 124 height 23
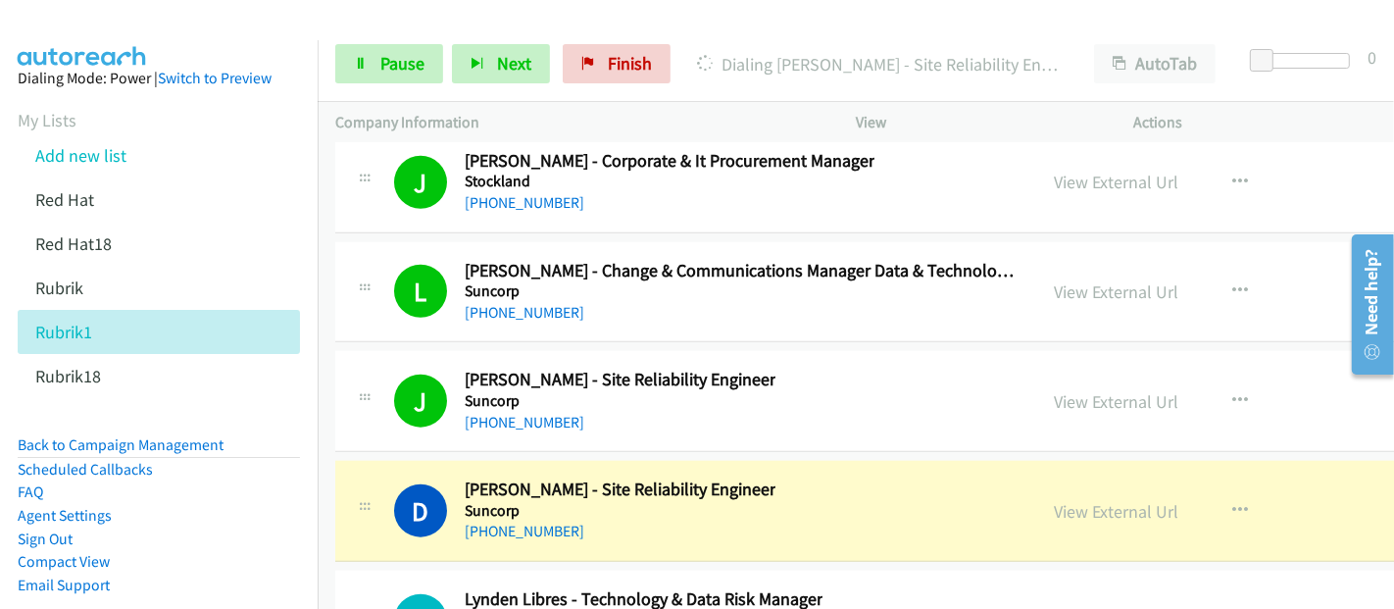
scroll to position [26899, 0]
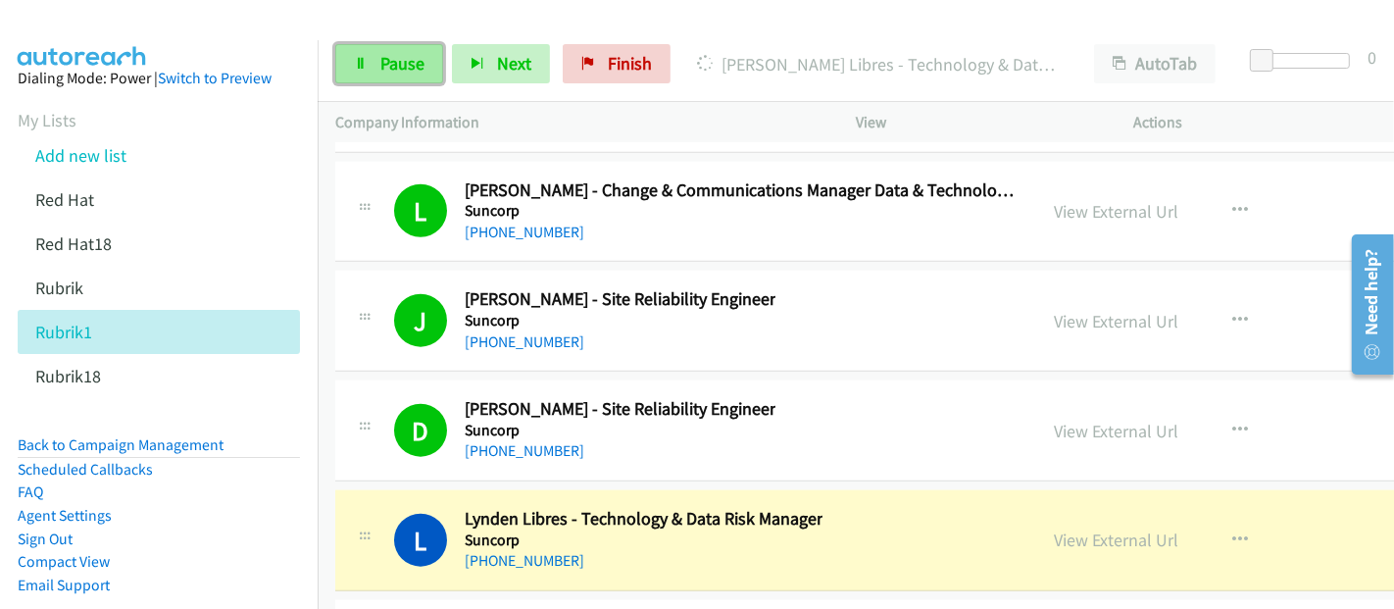
click at [401, 65] on span "Pause" at bounding box center [402, 63] width 44 height 23
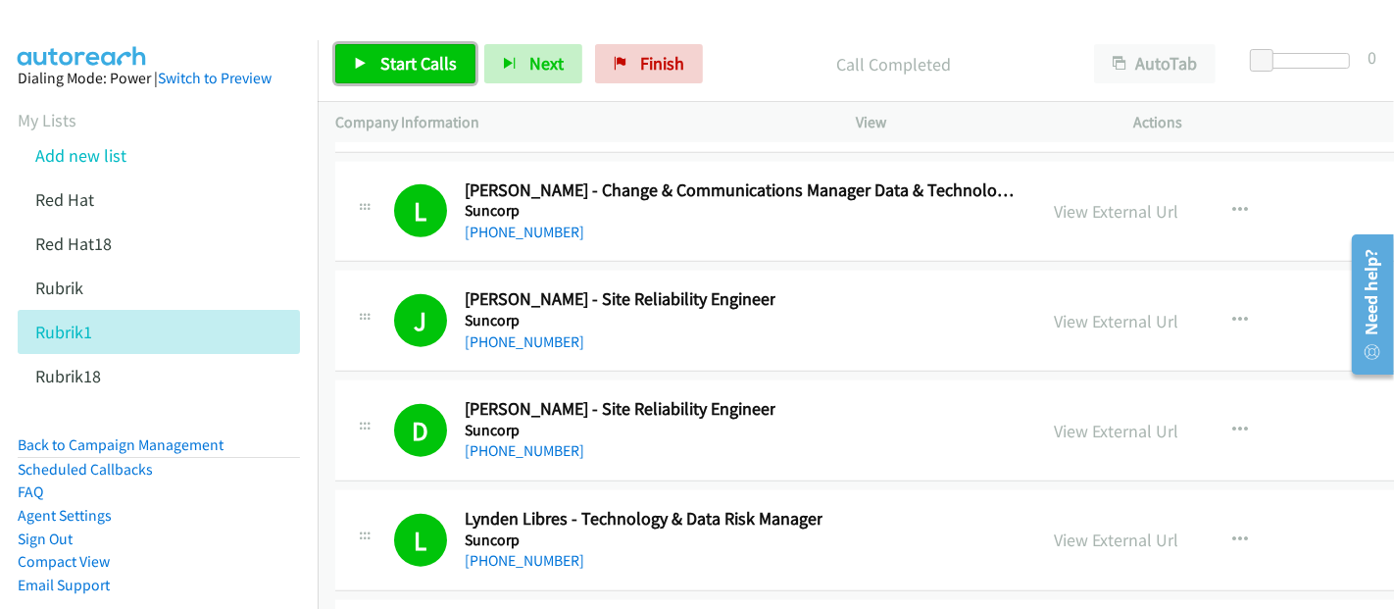
click at [406, 71] on span "Start Calls" at bounding box center [418, 63] width 76 height 23
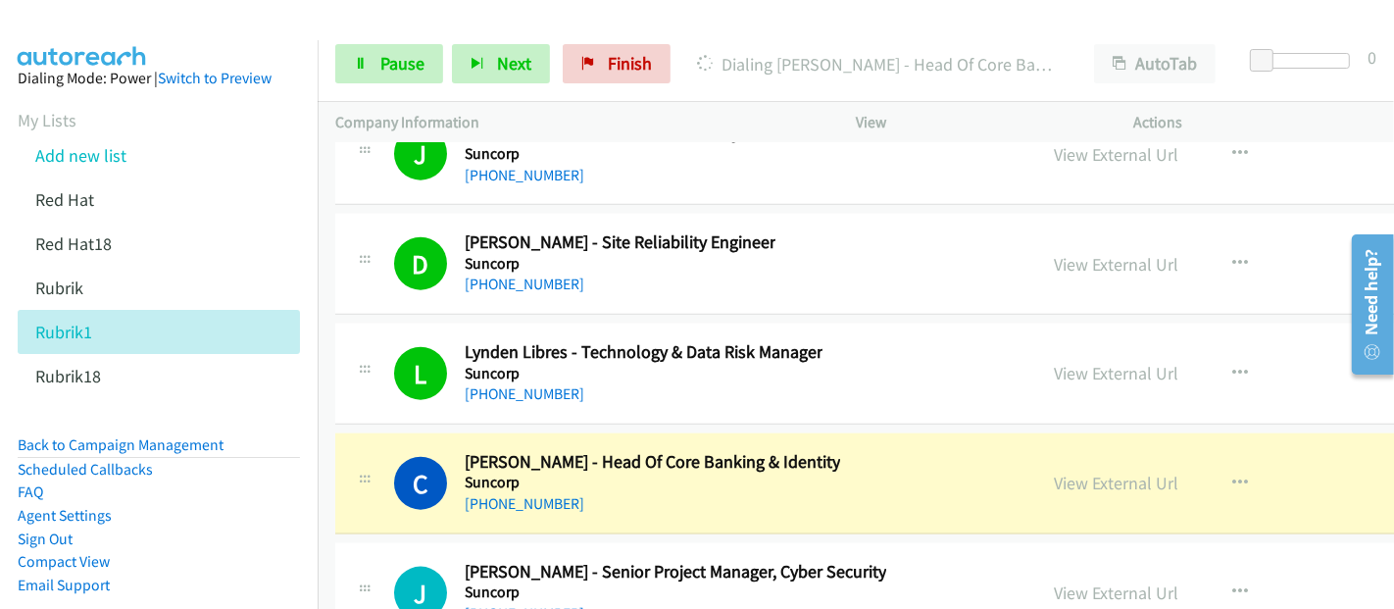
scroll to position [27225, 0]
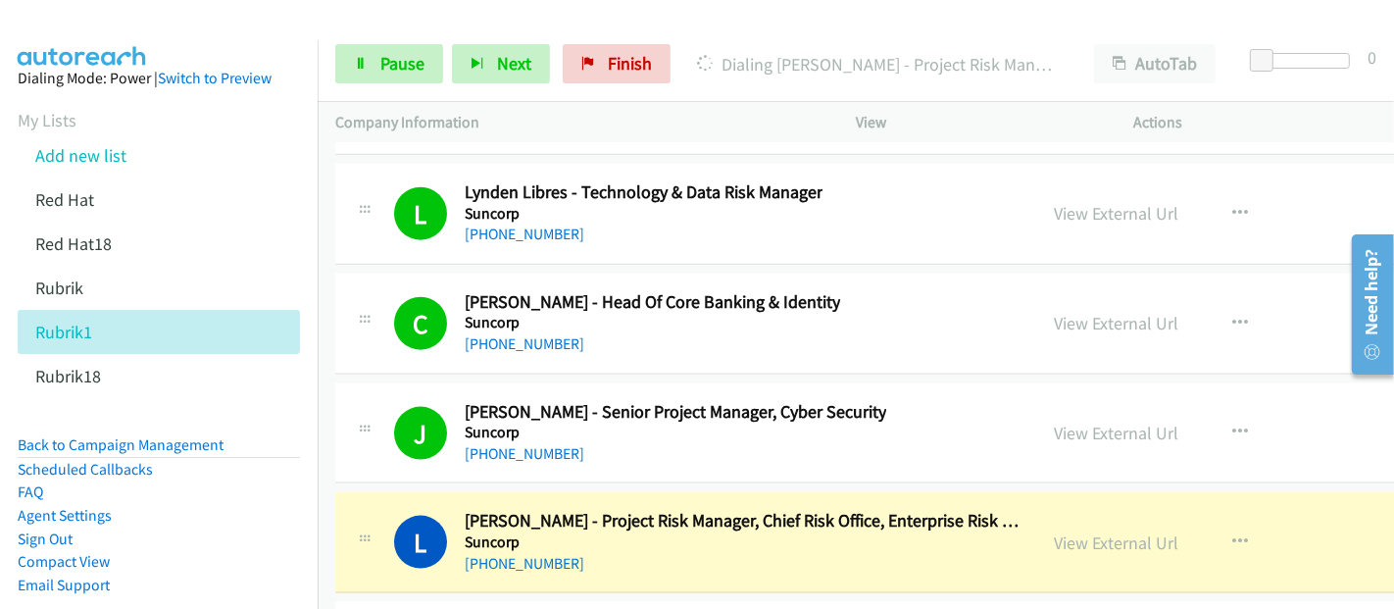
drag, startPoint x: 776, startPoint y: 463, endPoint x: 811, endPoint y: 471, distance: 35.4
click at [776, 532] on h5 "Suncorp" at bounding box center [742, 542] width 555 height 20
click at [1055, 531] on link "View External Url" at bounding box center [1117, 542] width 124 height 23
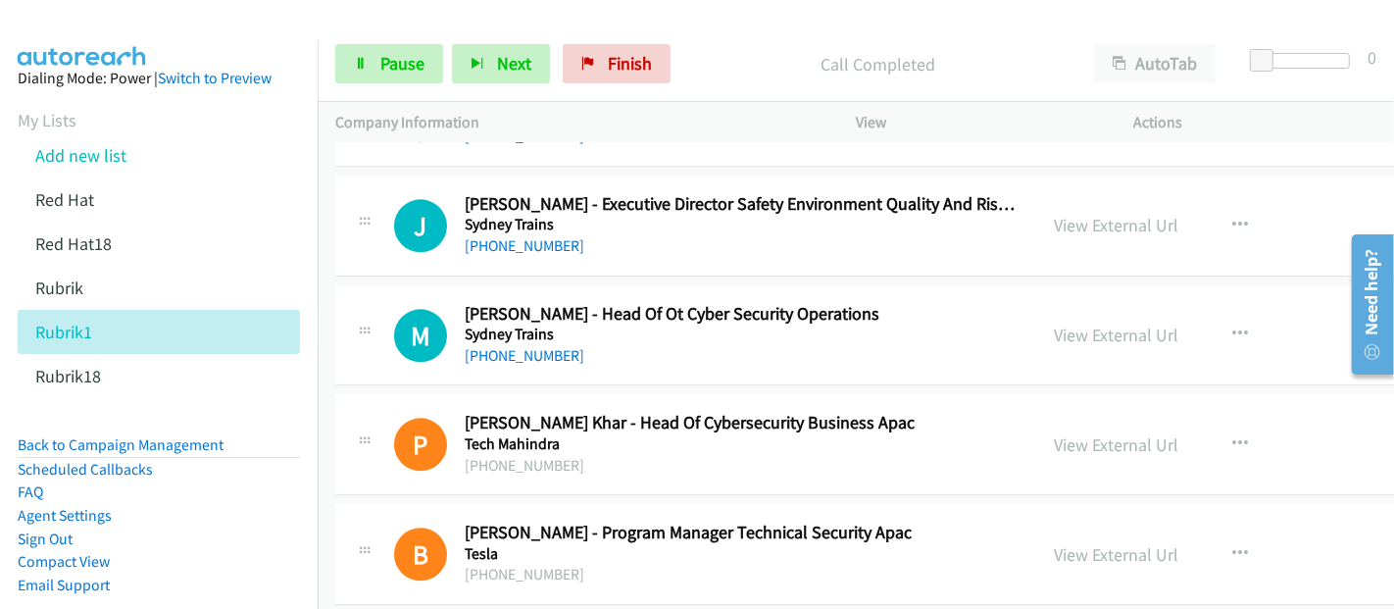
scroll to position [28859, 0]
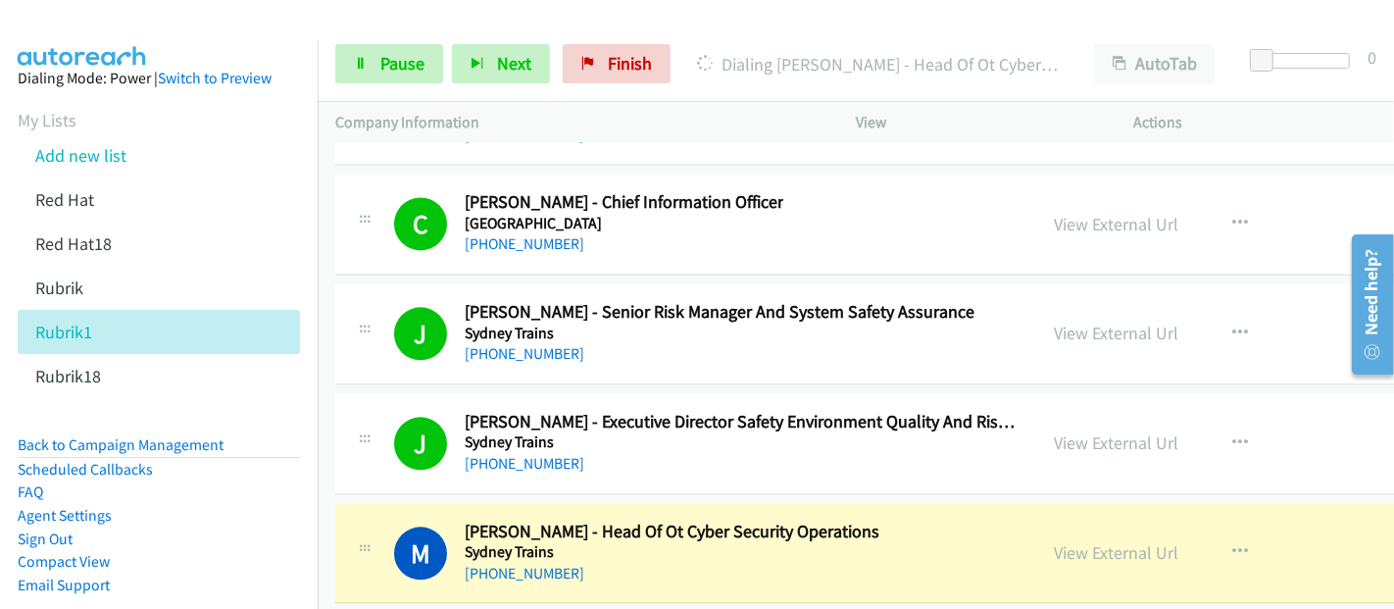
drag, startPoint x: 861, startPoint y: 474, endPoint x: 1002, endPoint y: 490, distance: 142.0
click at [861, 542] on h5 "Sydney Trains" at bounding box center [672, 552] width 415 height 20
click at [1055, 541] on link "View External Url" at bounding box center [1117, 552] width 124 height 23
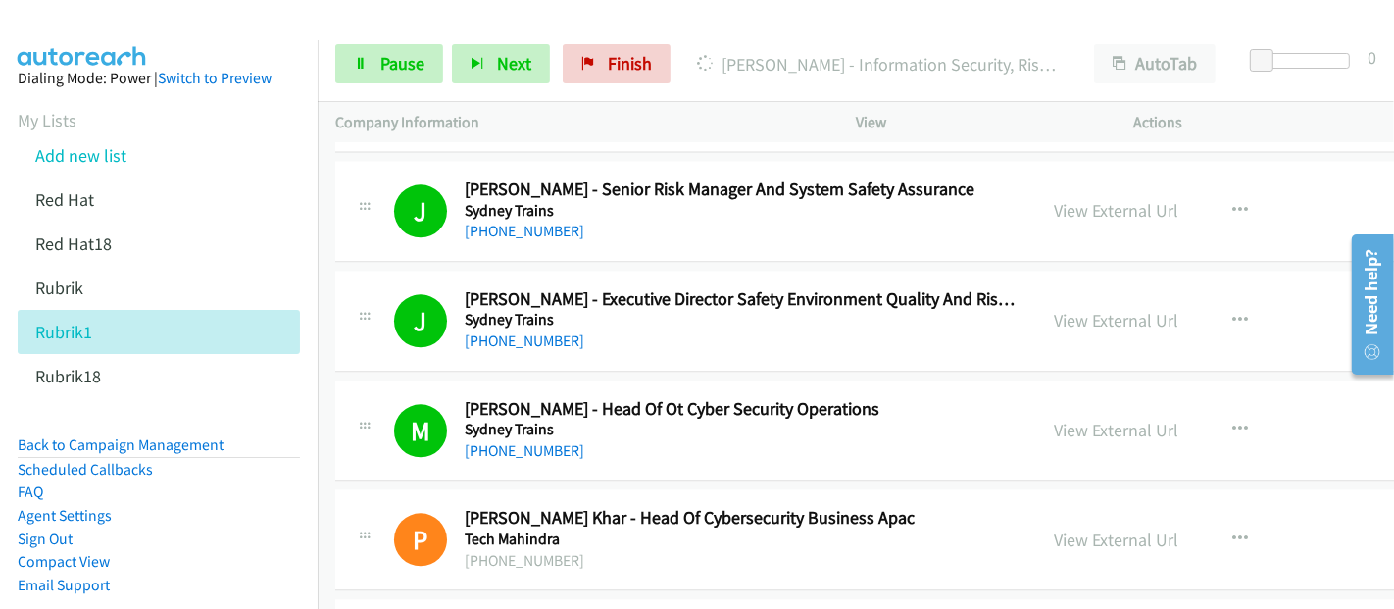
scroll to position [29186, 0]
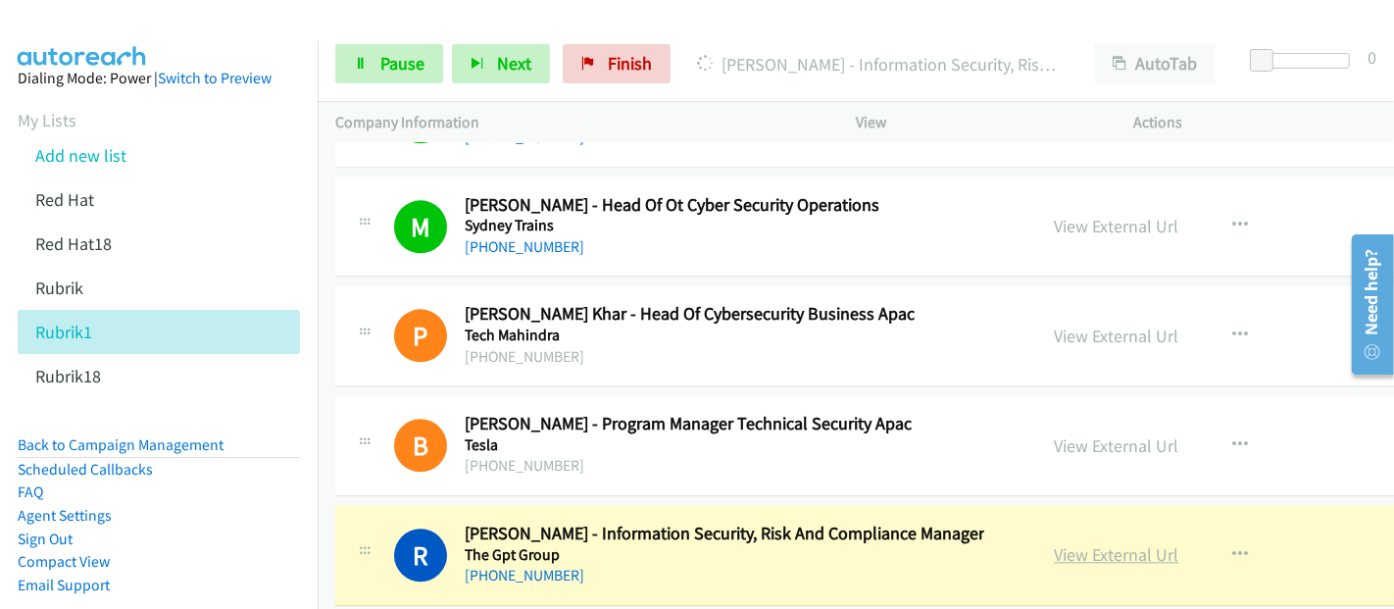
click at [1078, 543] on link "View External Url" at bounding box center [1117, 554] width 124 height 23
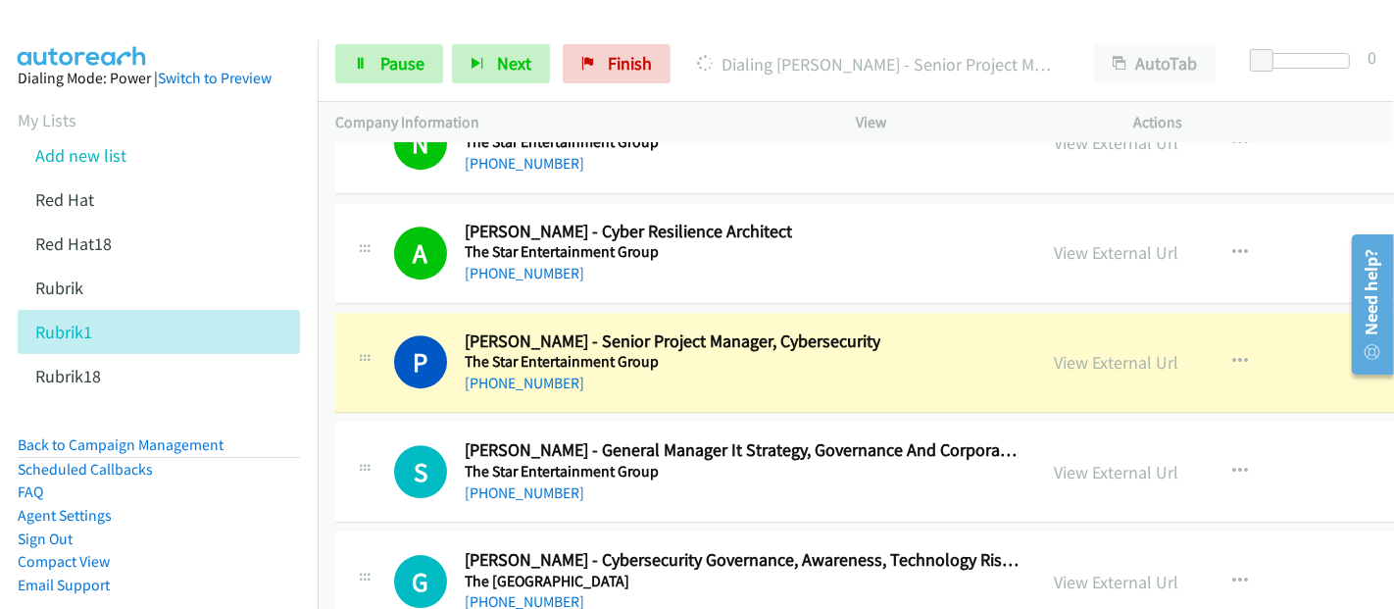
scroll to position [30275, 0]
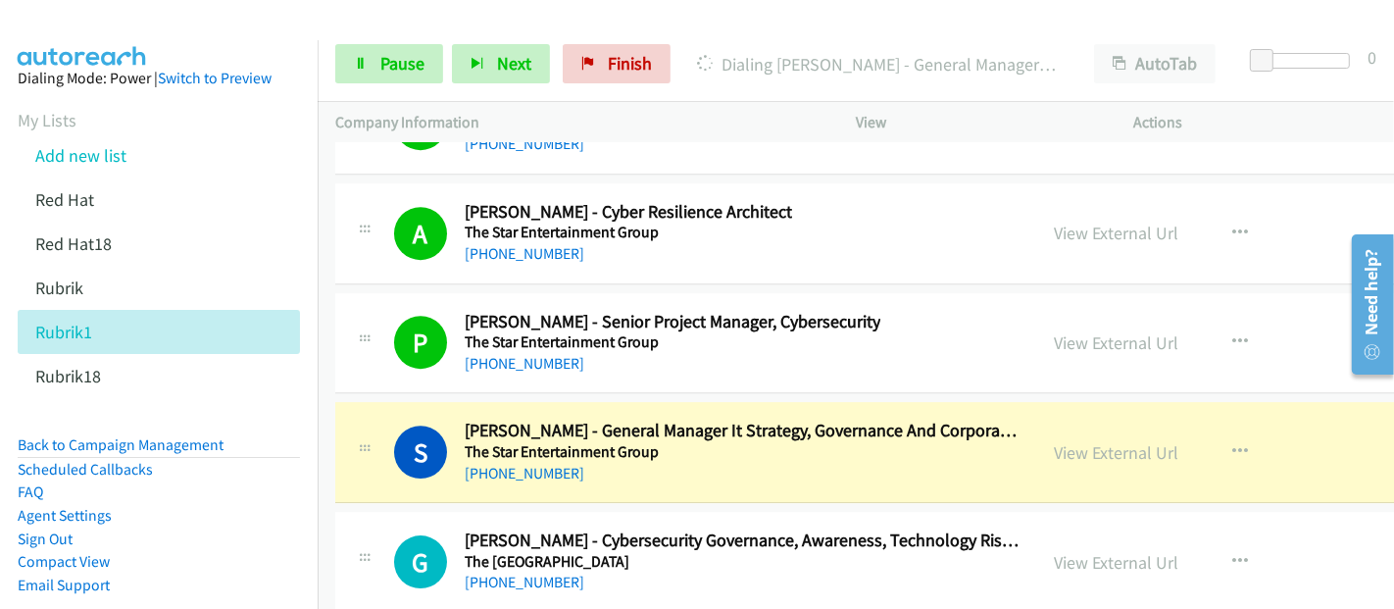
drag, startPoint x: 318, startPoint y: 412, endPoint x: 479, endPoint y: 443, distance: 164.7
click at [318, 412] on nav "Dialing Mode: Power | Switch to Preview My Lists Add new list Red Hat Red Hat18…" at bounding box center [159, 344] width 319 height 609
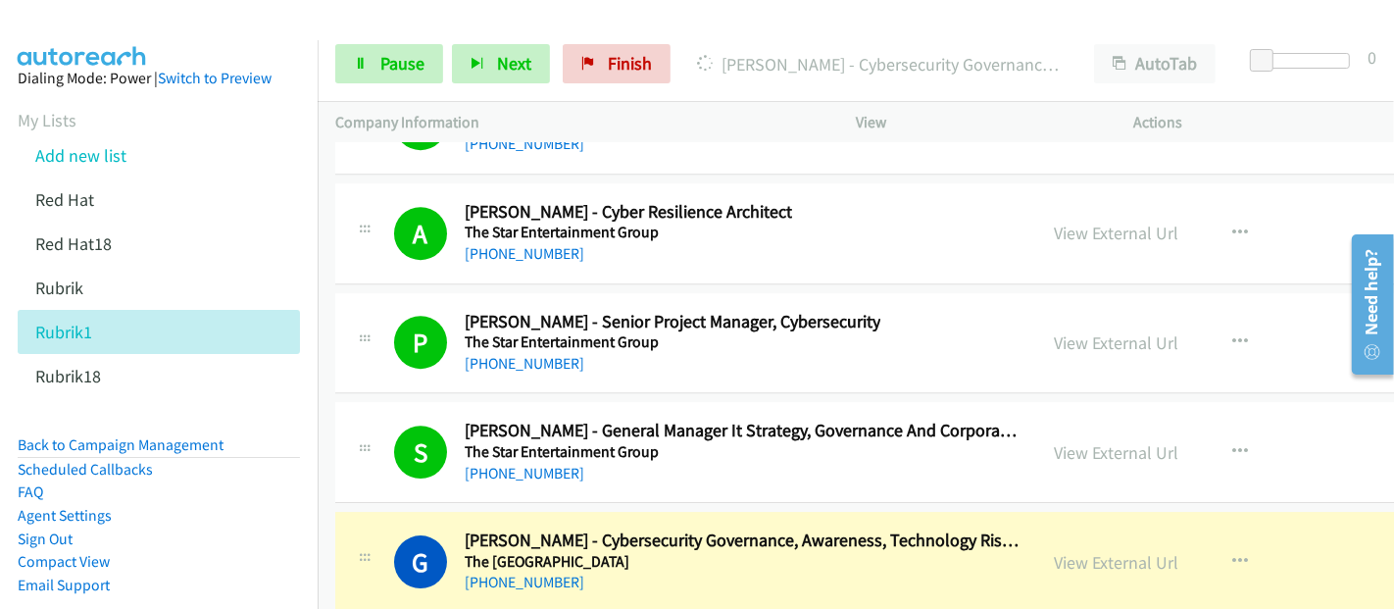
click at [321, 398] on td "S Callback Scheduled [PERSON_NAME] - General Manager It Strategy, Governance An…" at bounding box center [1001, 453] width 1367 height 110
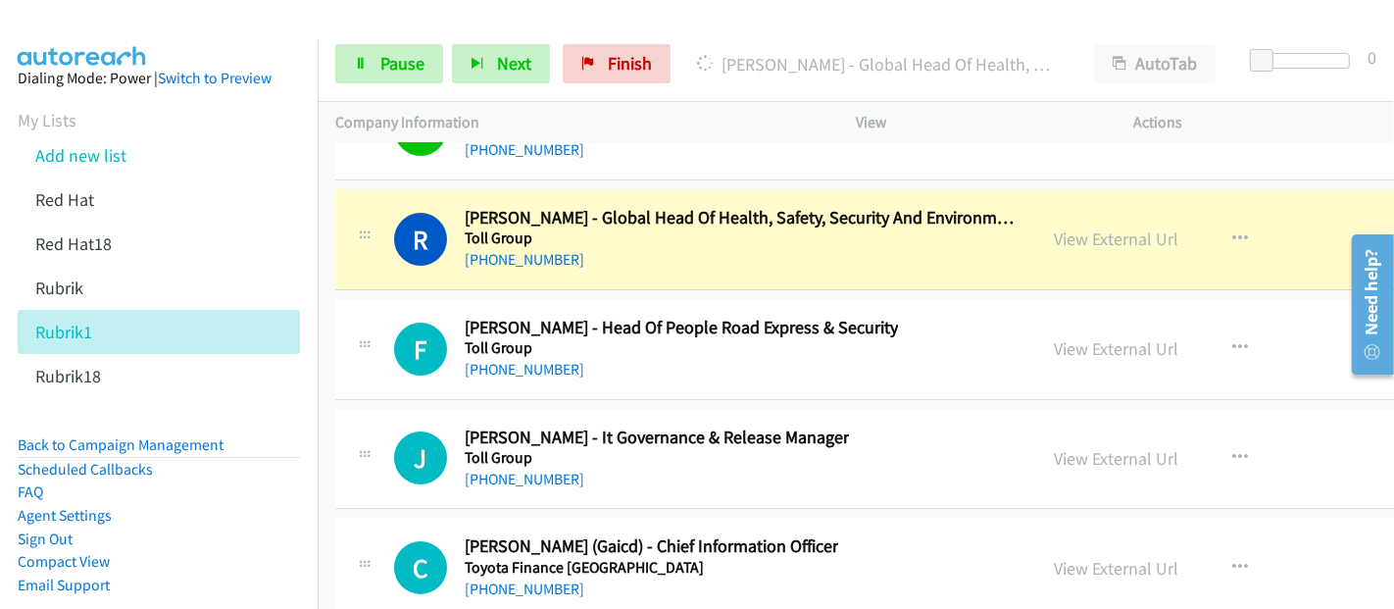
scroll to position [31255, 0]
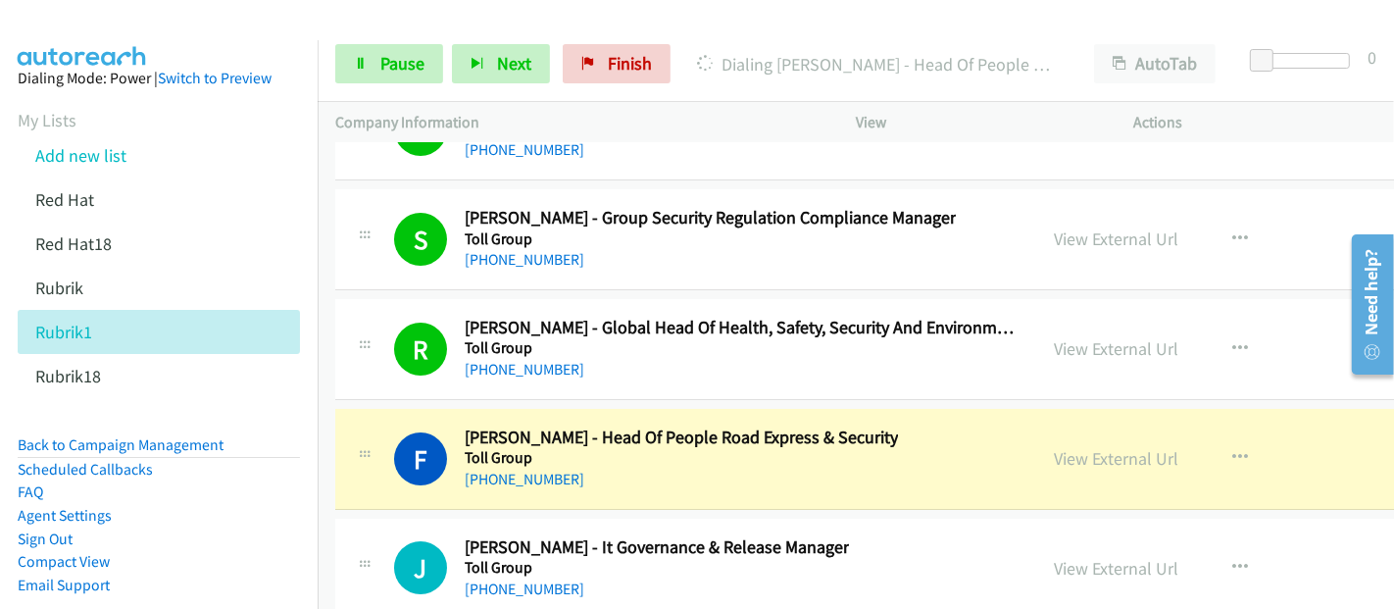
click at [799, 468] on div "[PHONE_NUMBER]" at bounding box center [681, 480] width 433 height 24
click at [1055, 447] on link "View External Url" at bounding box center [1117, 458] width 124 height 23
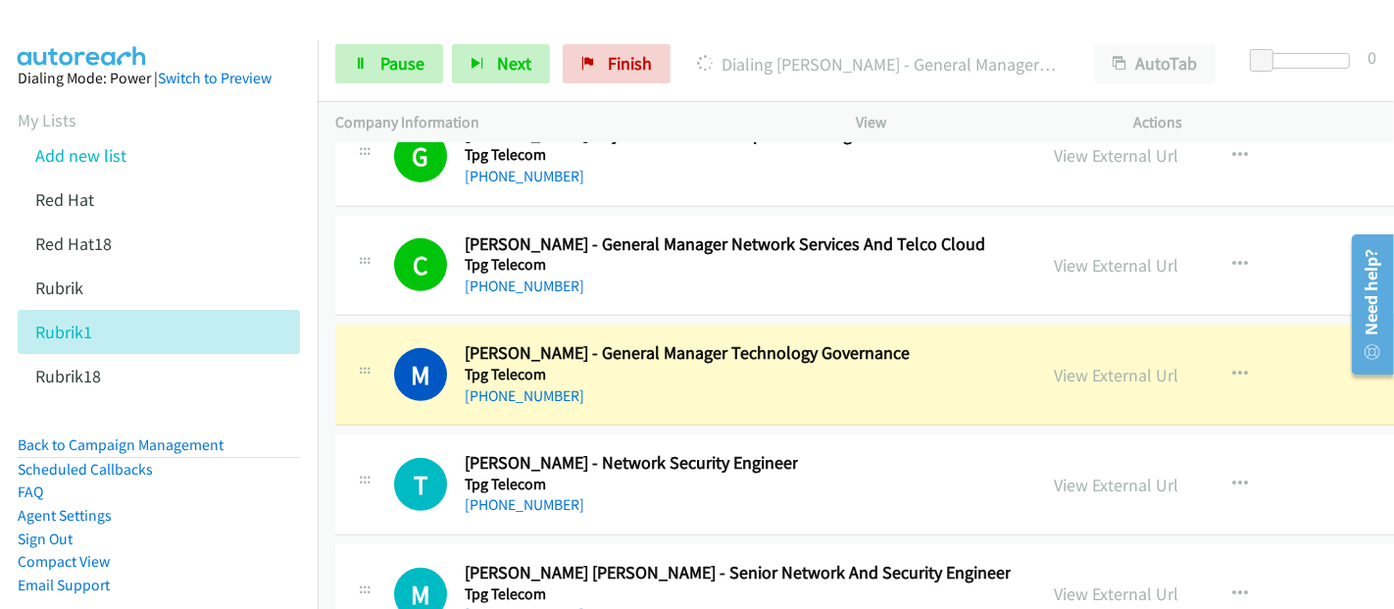
scroll to position [32126, 0]
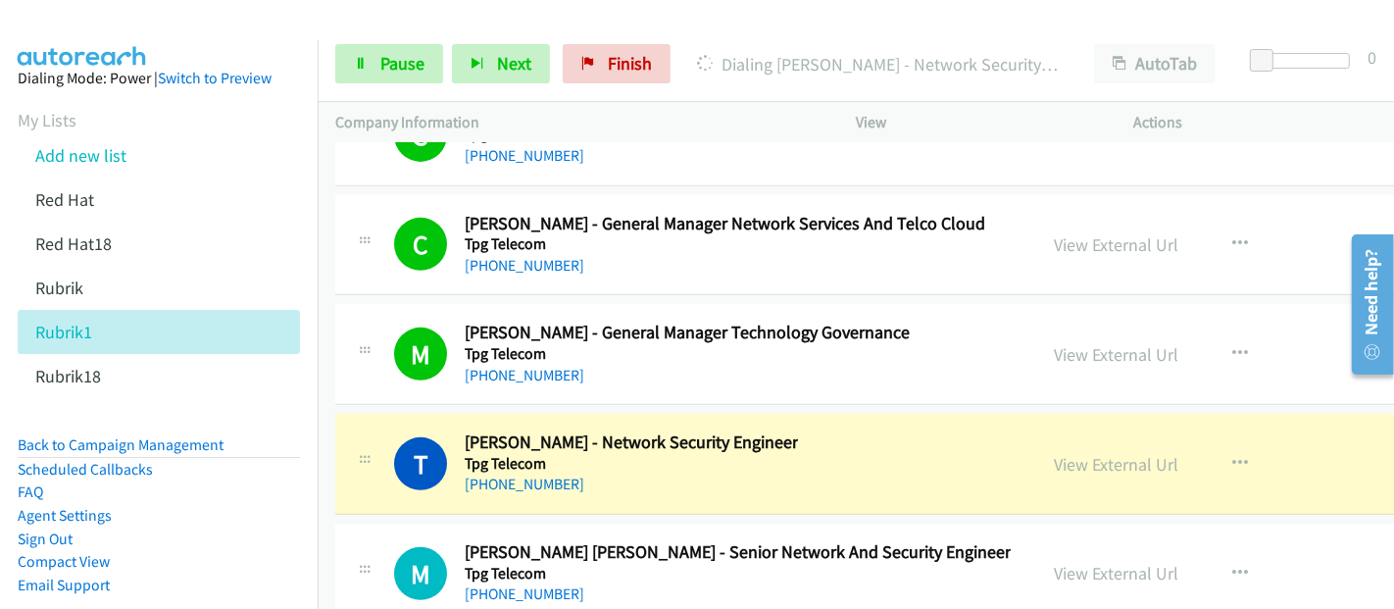
click at [838, 431] on div "T Callback Scheduled [PERSON_NAME] - Network Security Engineer Tpg Telecom [GEO…" at bounding box center [706, 463] width 625 height 65
click at [1055, 451] on div "View External Url" at bounding box center [1117, 464] width 124 height 26
click at [1055, 453] on link "View External Url" at bounding box center [1117, 464] width 124 height 23
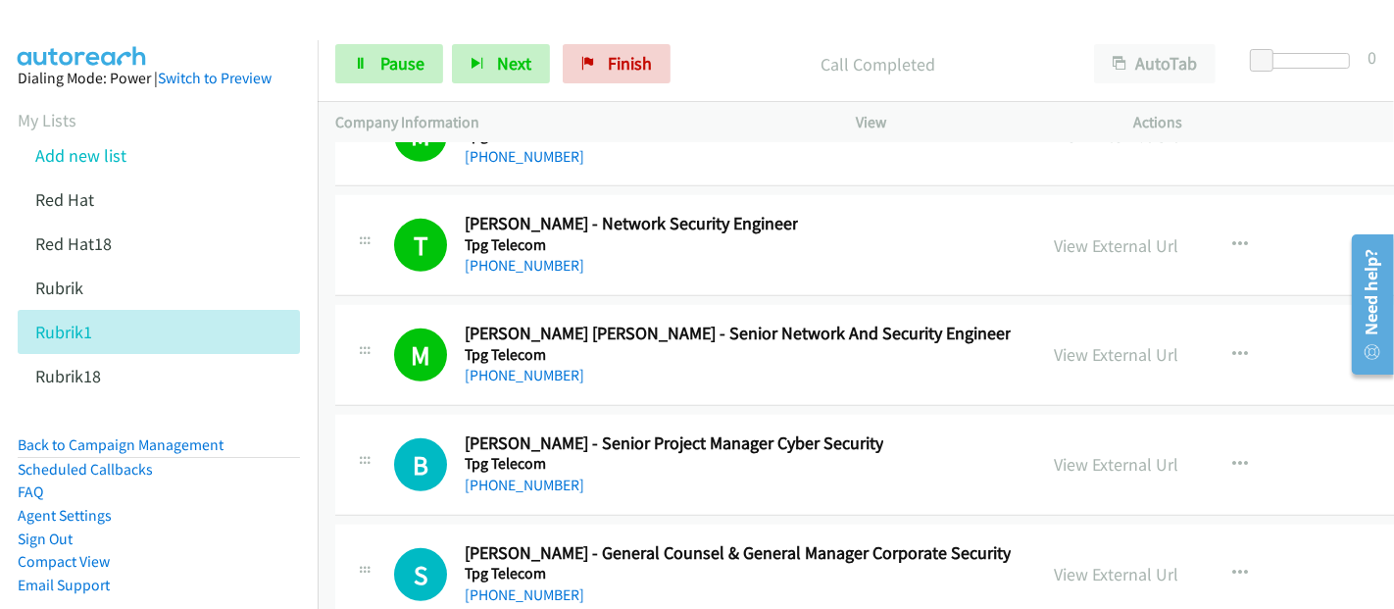
scroll to position [32454, 0]
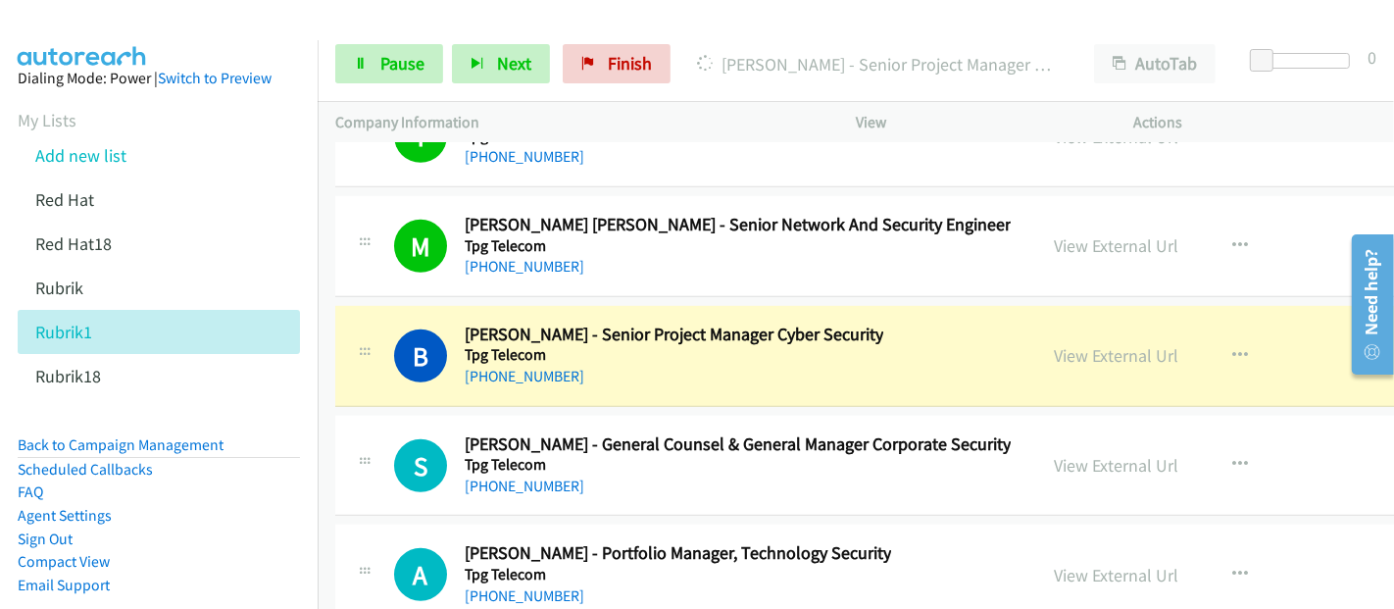
drag, startPoint x: 924, startPoint y: 274, endPoint x: 984, endPoint y: 298, distance: 64.2
click at [924, 323] on div "B Callback Scheduled [PERSON_NAME] - Senior Project Manager Cyber Security Tpg …" at bounding box center [706, 355] width 625 height 65
click at [1058, 344] on link "View External Url" at bounding box center [1117, 355] width 124 height 23
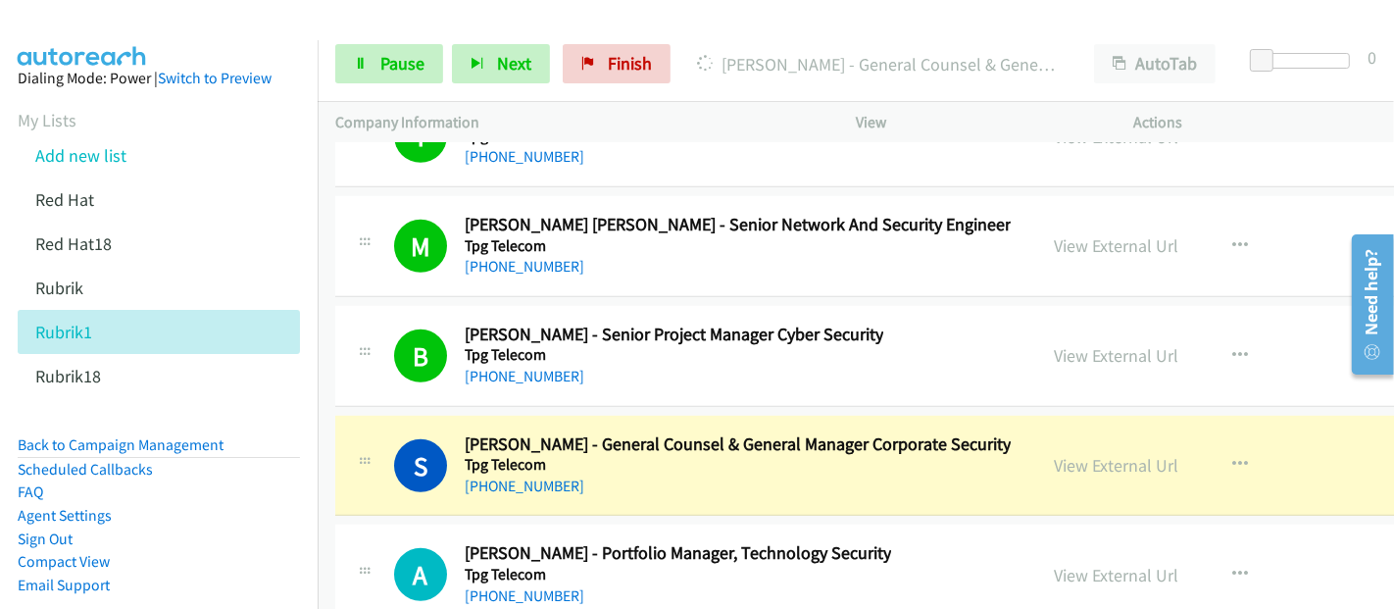
drag, startPoint x: 903, startPoint y: 402, endPoint x: 969, endPoint y: 392, distance: 67.4
click at [903, 474] on div "[PHONE_NUMBER]" at bounding box center [738, 486] width 546 height 24
click at [1055, 454] on link "View External Url" at bounding box center [1117, 465] width 124 height 23
click at [921, 474] on div "[PHONE_NUMBER]" at bounding box center [738, 486] width 546 height 24
click at [1055, 454] on link "View External Url" at bounding box center [1117, 465] width 124 height 23
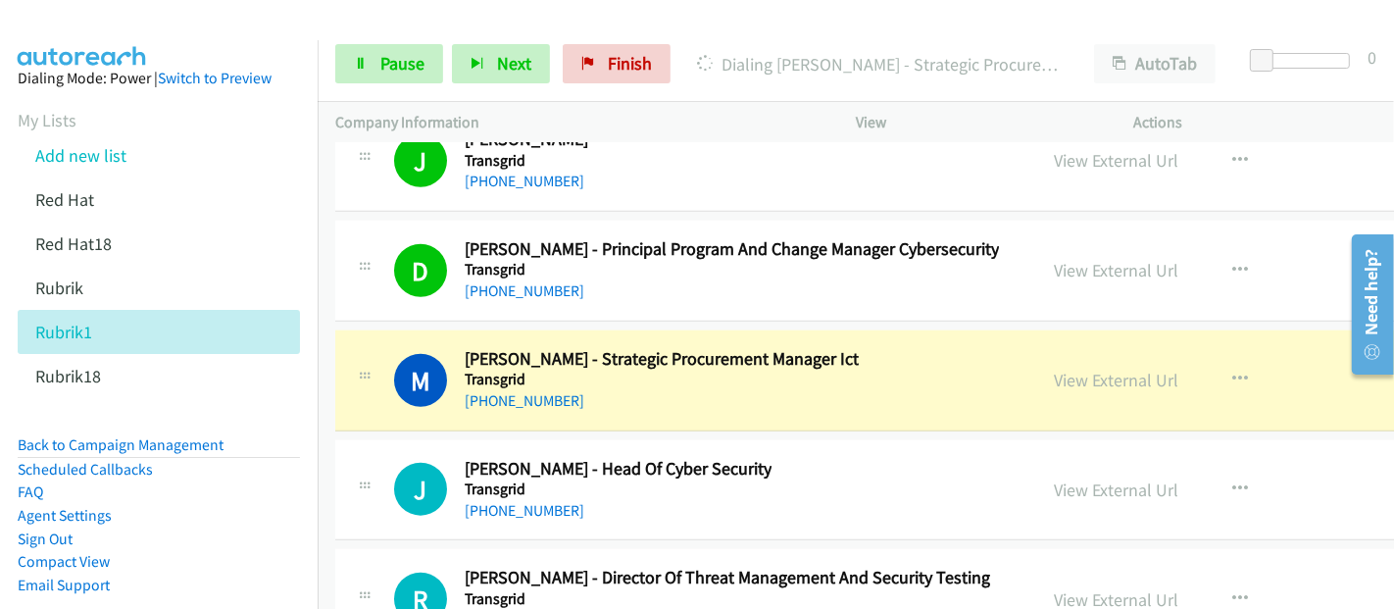
scroll to position [33106, 0]
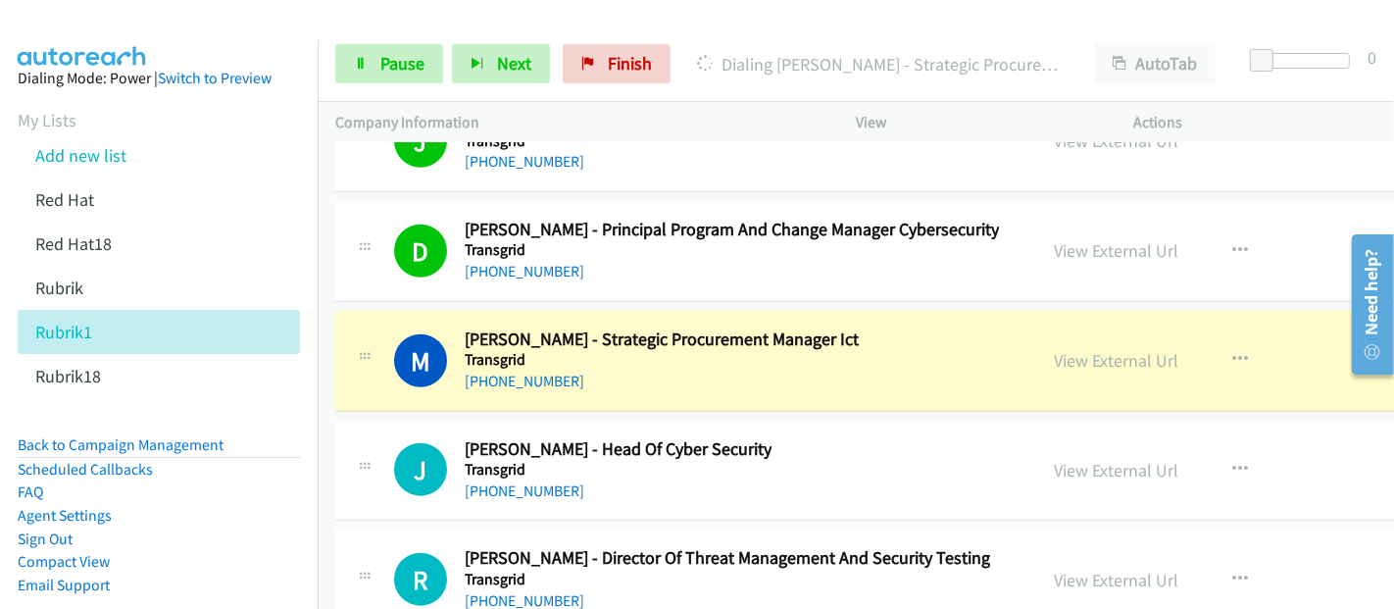
click at [907, 315] on div "M Callback Scheduled [PERSON_NAME] - Strategic Procurement Manager Ict Transgri…" at bounding box center [1001, 361] width 1332 height 101
click at [1055, 349] on link "View External Url" at bounding box center [1117, 360] width 124 height 23
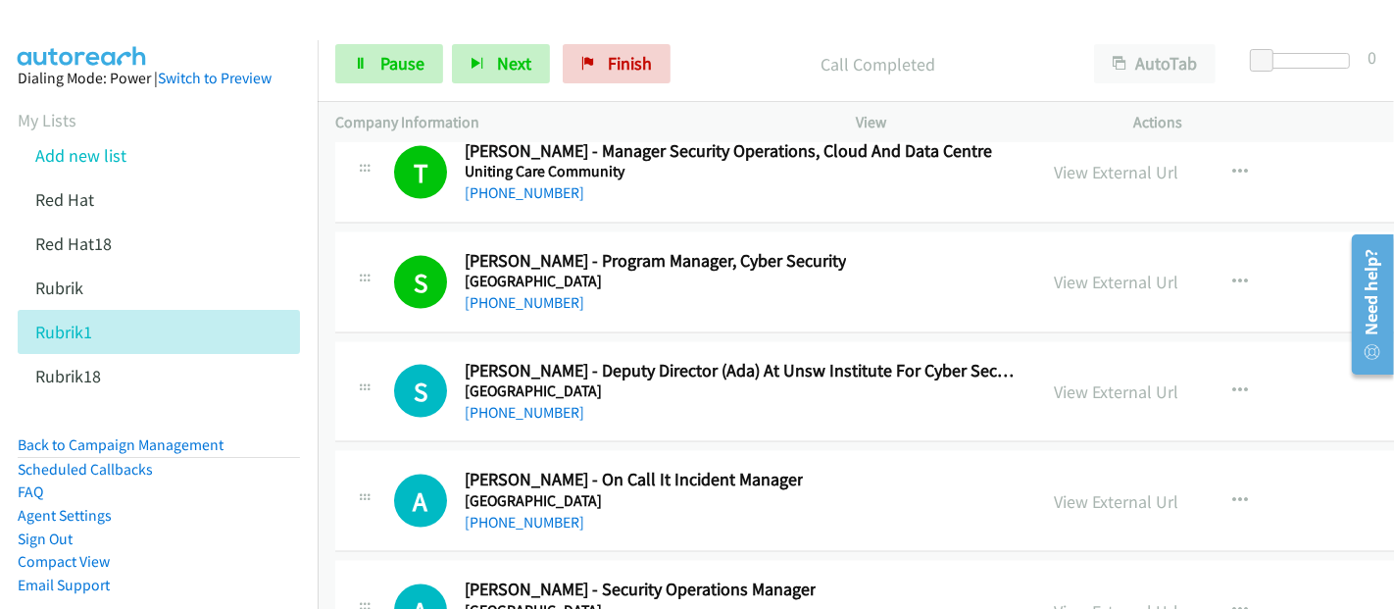
scroll to position [33760, 0]
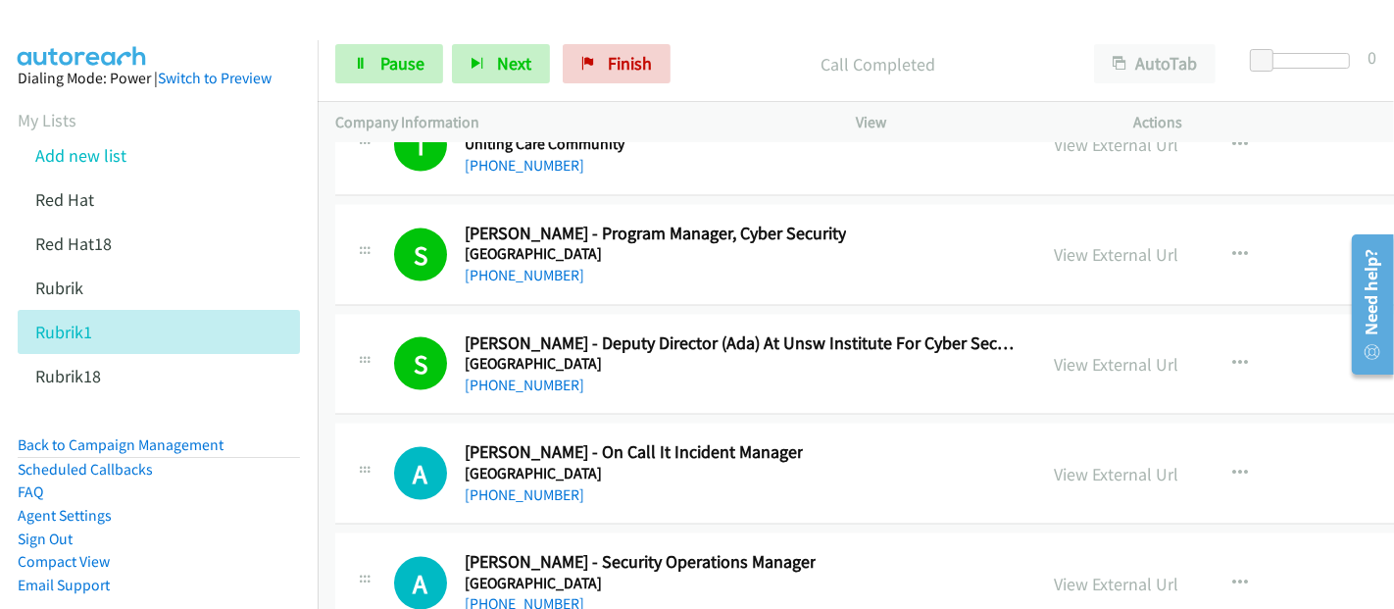
click at [635, 592] on div "[PHONE_NUMBER]" at bounding box center [640, 604] width 351 height 24
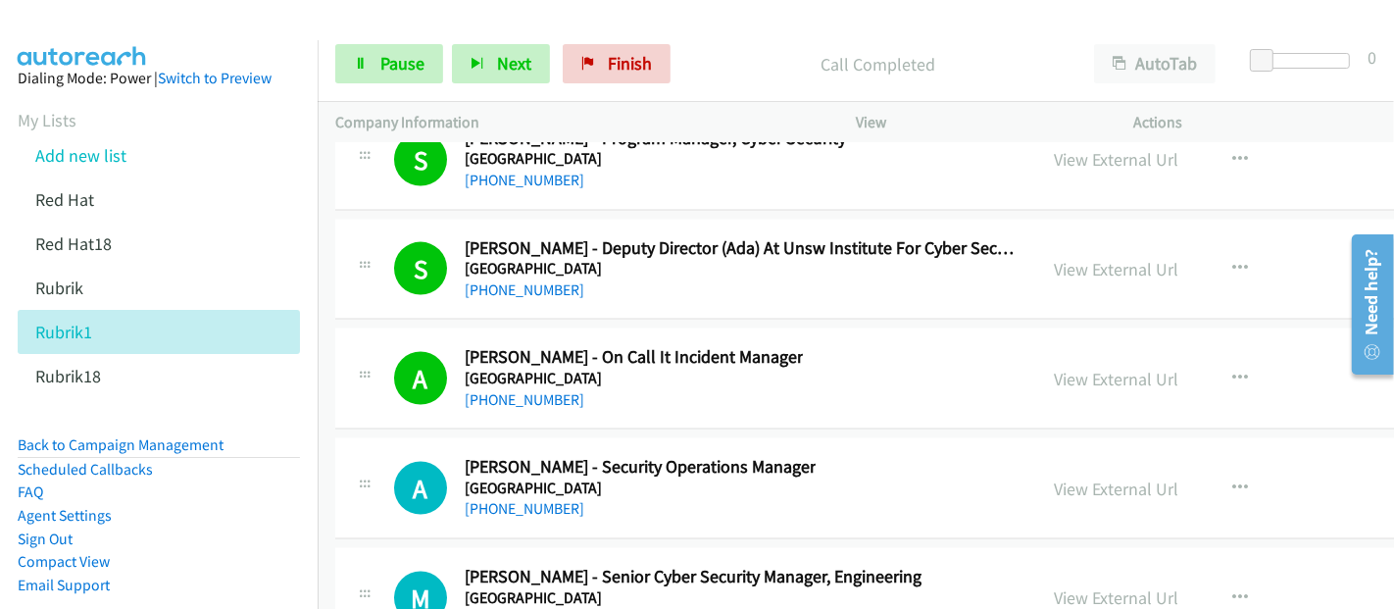
scroll to position [33978, 0]
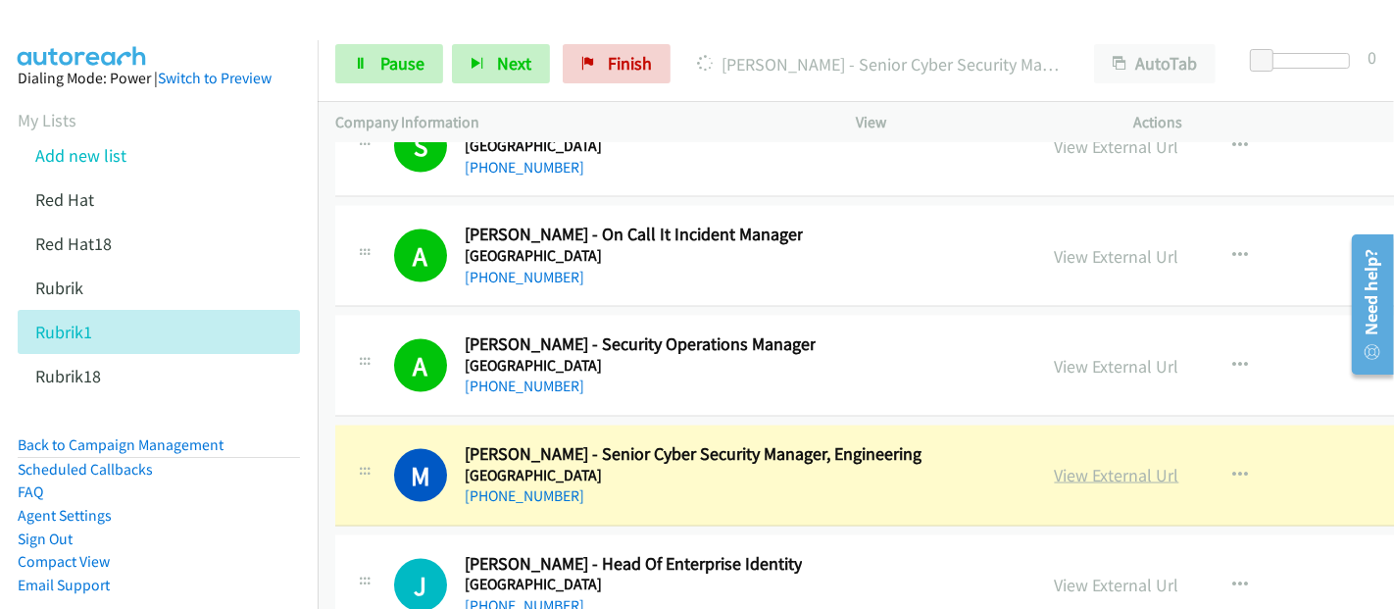
drag, startPoint x: 892, startPoint y: 407, endPoint x: 1073, endPoint y: 382, distance: 183.0
click at [1055, 464] on link "View External Url" at bounding box center [1117, 475] width 124 height 23
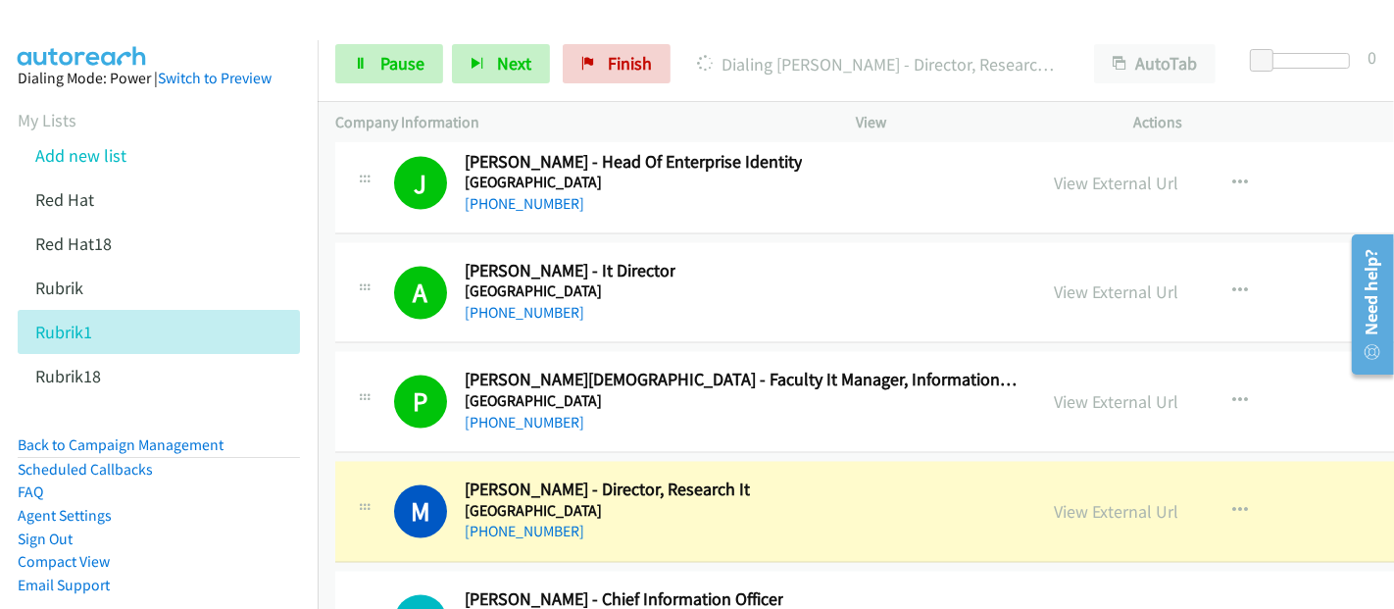
scroll to position [34414, 0]
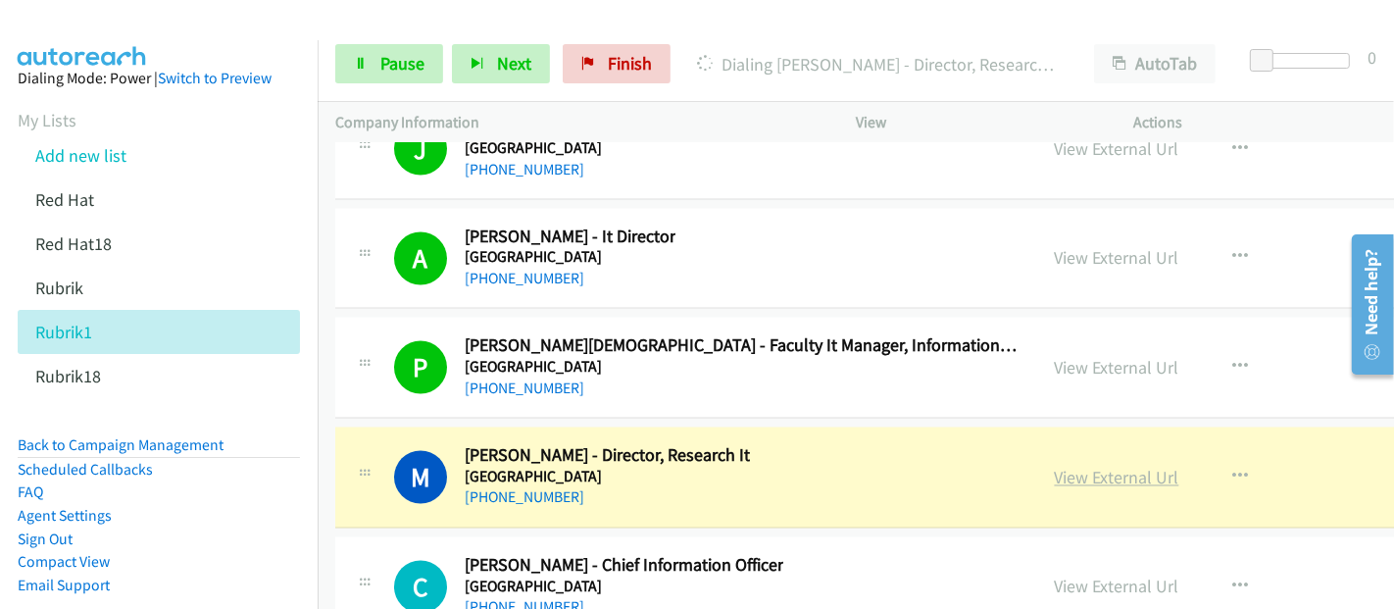
click at [1055, 467] on link "View External Url" at bounding box center [1117, 478] width 124 height 23
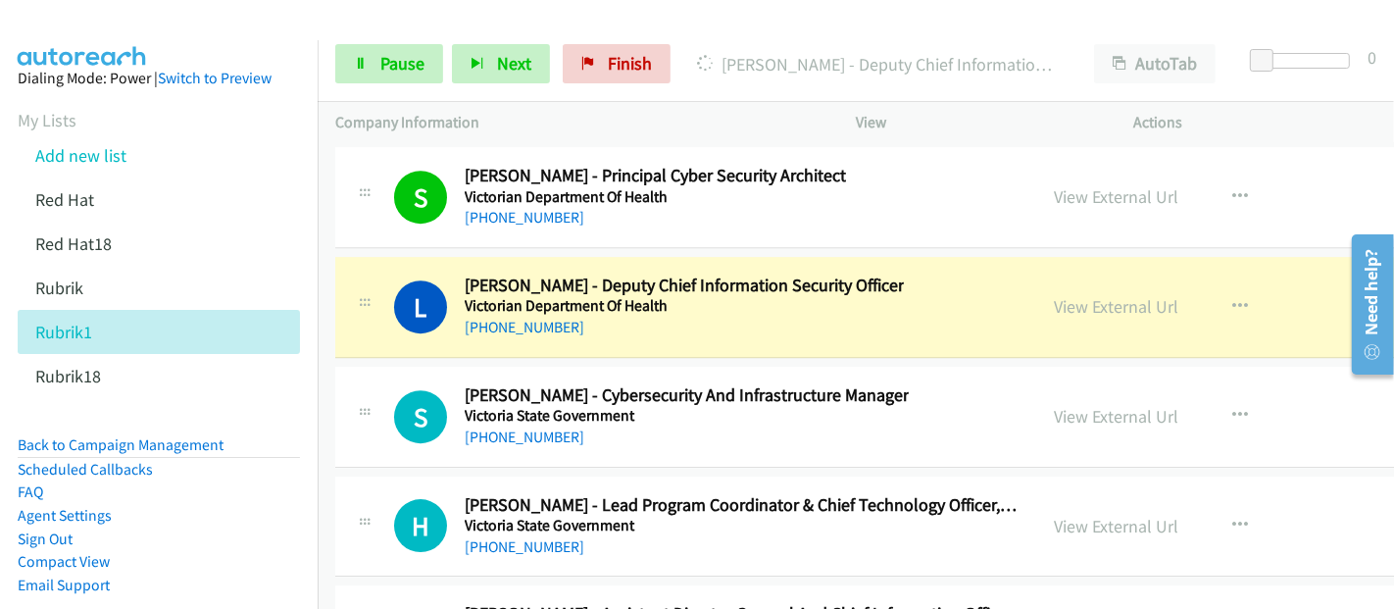
scroll to position [36592, 0]
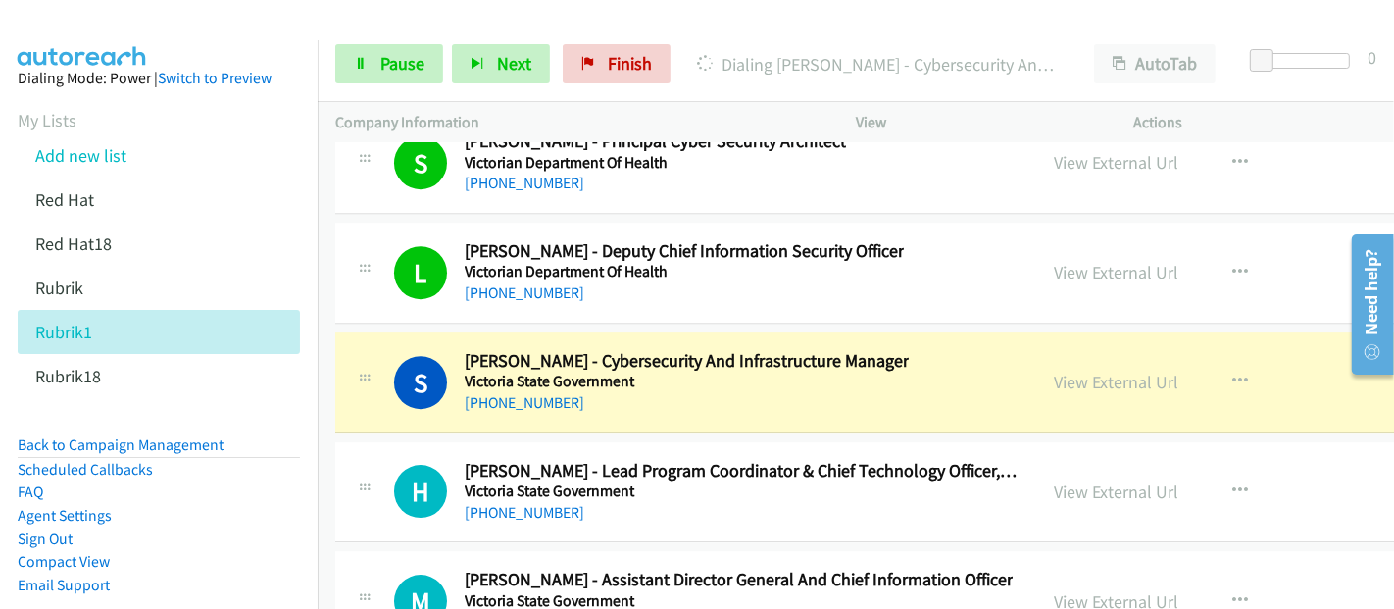
drag, startPoint x: 938, startPoint y: 284, endPoint x: 952, endPoint y: 293, distance: 16.3
click at [938, 350] on div "S Callback Scheduled [PERSON_NAME] - Cybersecurity And Infrastructure Manager V…" at bounding box center [706, 382] width 625 height 65
click at [1055, 370] on link "View External Url" at bounding box center [1117, 381] width 124 height 23
click at [397, 71] on span "Pause" at bounding box center [402, 63] width 44 height 23
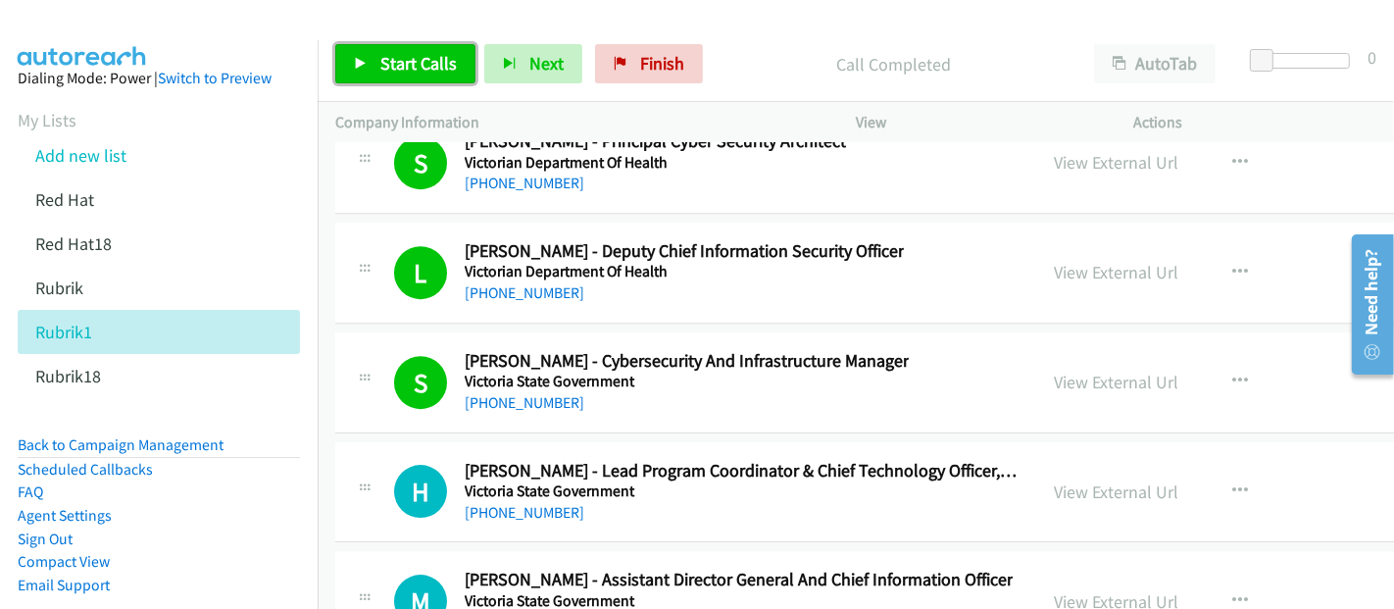
click at [403, 57] on span "Start Calls" at bounding box center [418, 63] width 76 height 23
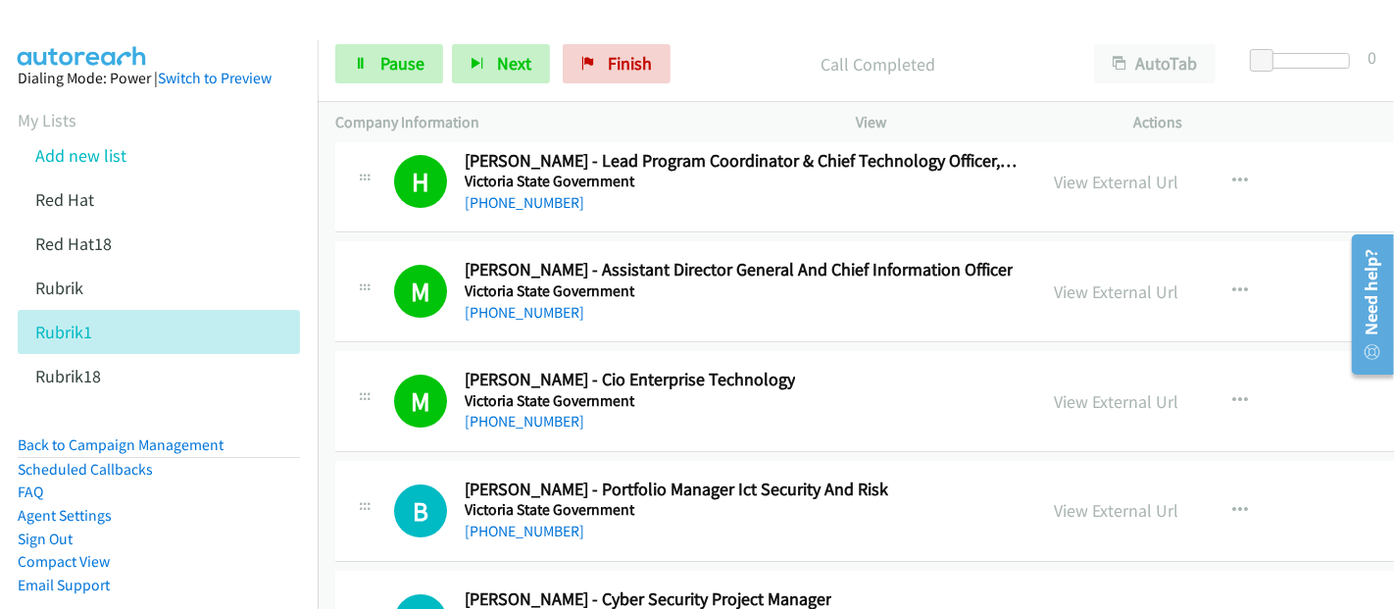
scroll to position [37027, 0]
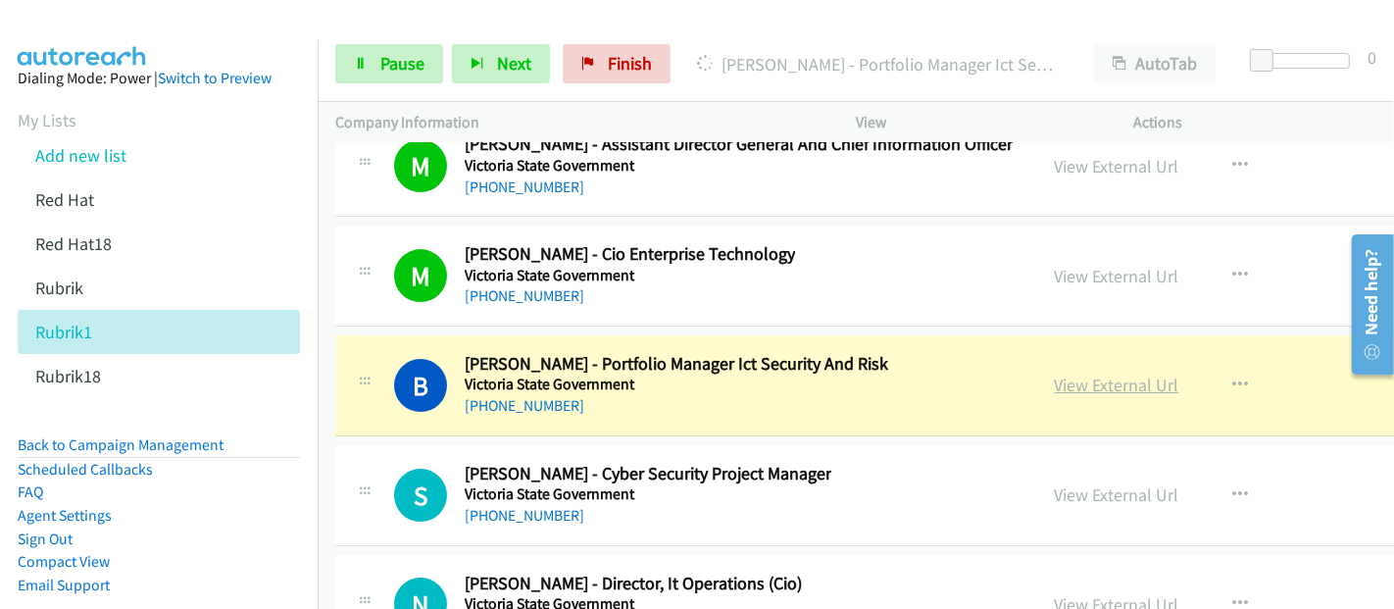
click at [1055, 373] on link "View External Url" at bounding box center [1117, 384] width 124 height 23
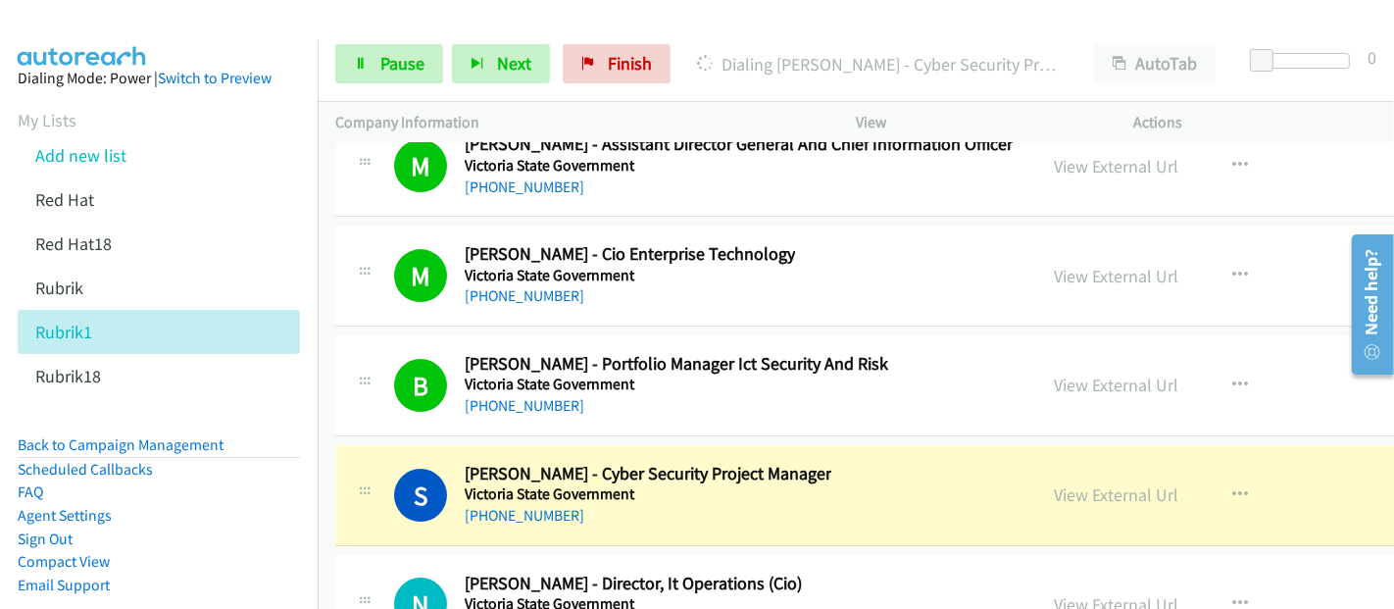
scroll to position [37246, 0]
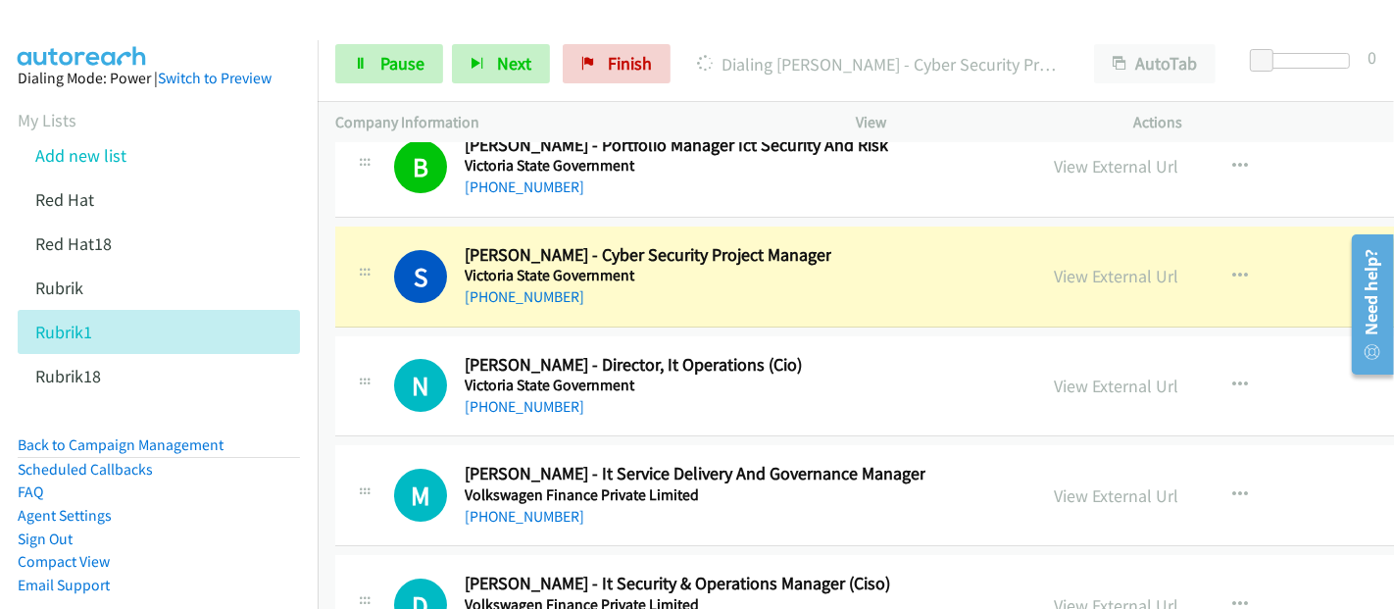
click at [856, 244] on div "S Callback Scheduled [PERSON_NAME] - Cyber Security Project Manager Victoria St…" at bounding box center [706, 276] width 625 height 65
click at [1066, 265] on link "View External Url" at bounding box center [1117, 276] width 124 height 23
click at [357, 65] on icon at bounding box center [361, 65] width 14 height 14
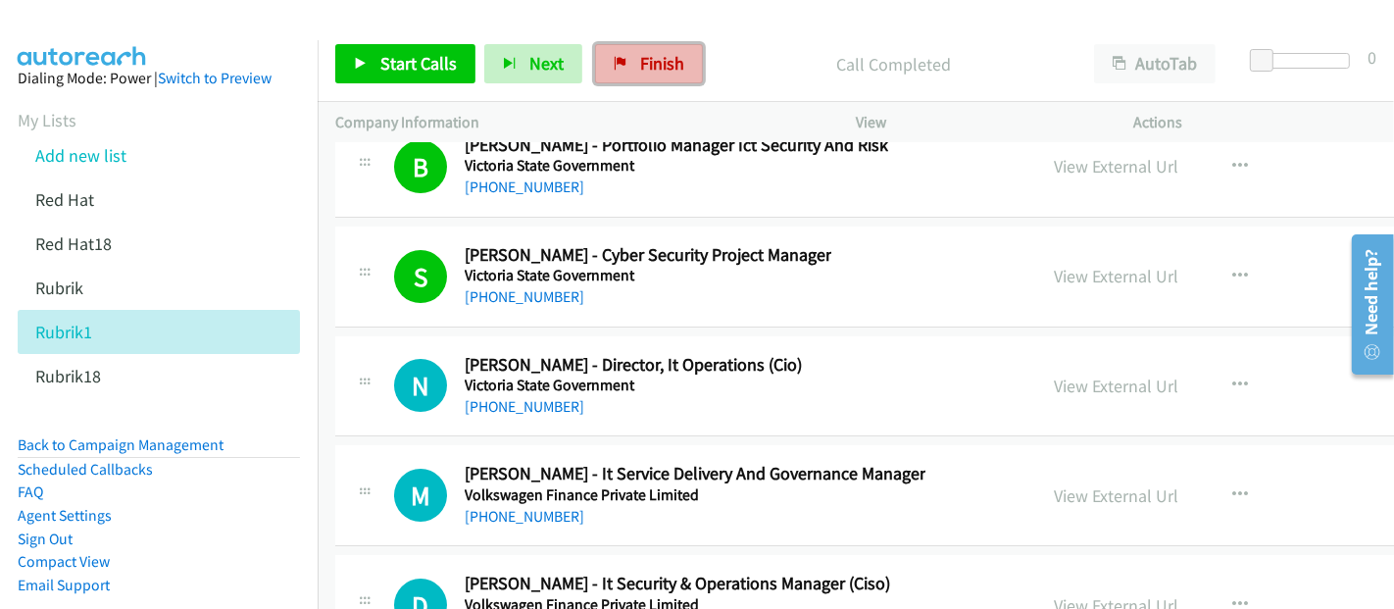
click at [664, 57] on span "Finish" at bounding box center [662, 63] width 44 height 23
